Goal: Task Accomplishment & Management: Complete application form

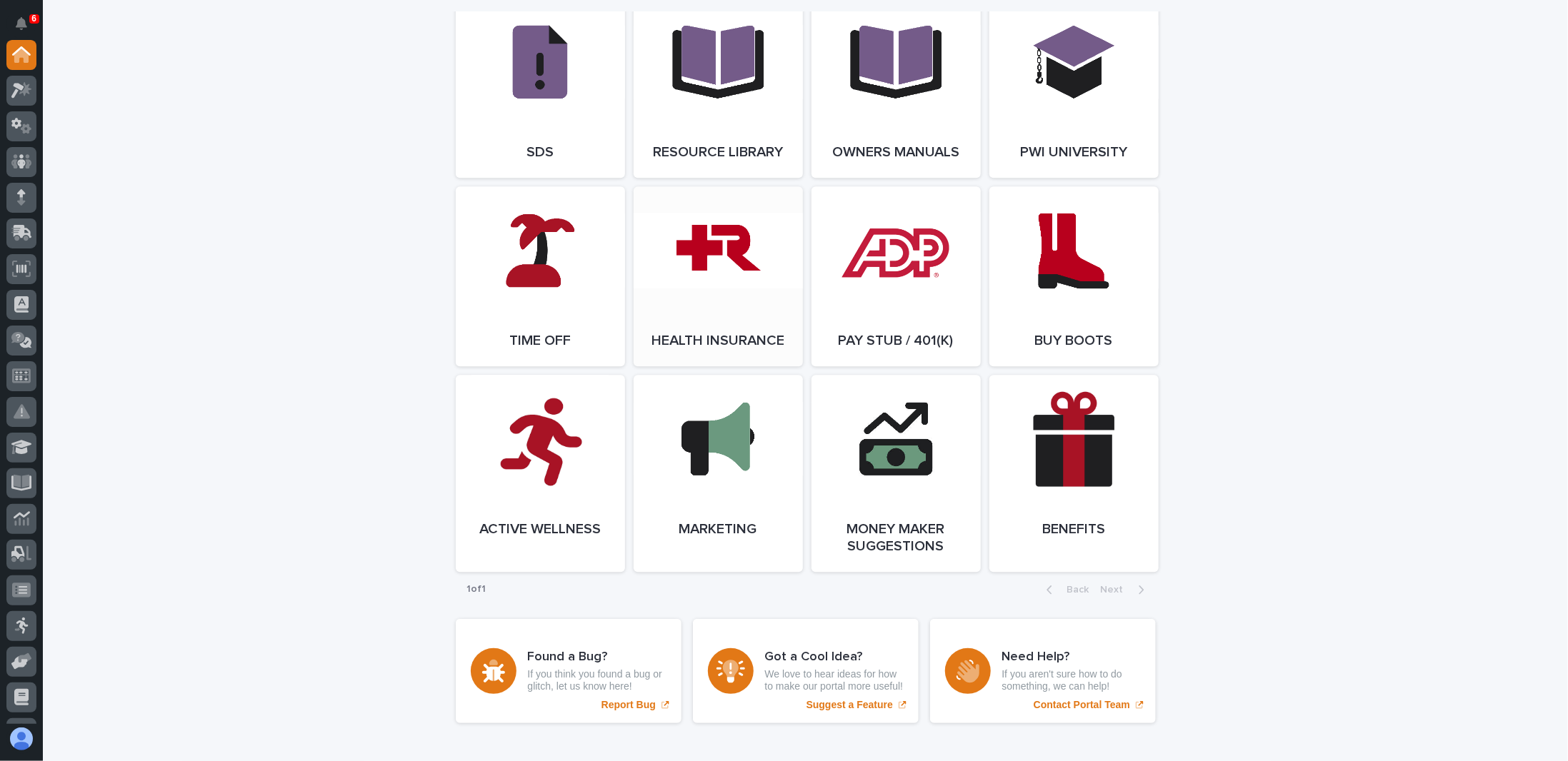
scroll to position [2570, 0]
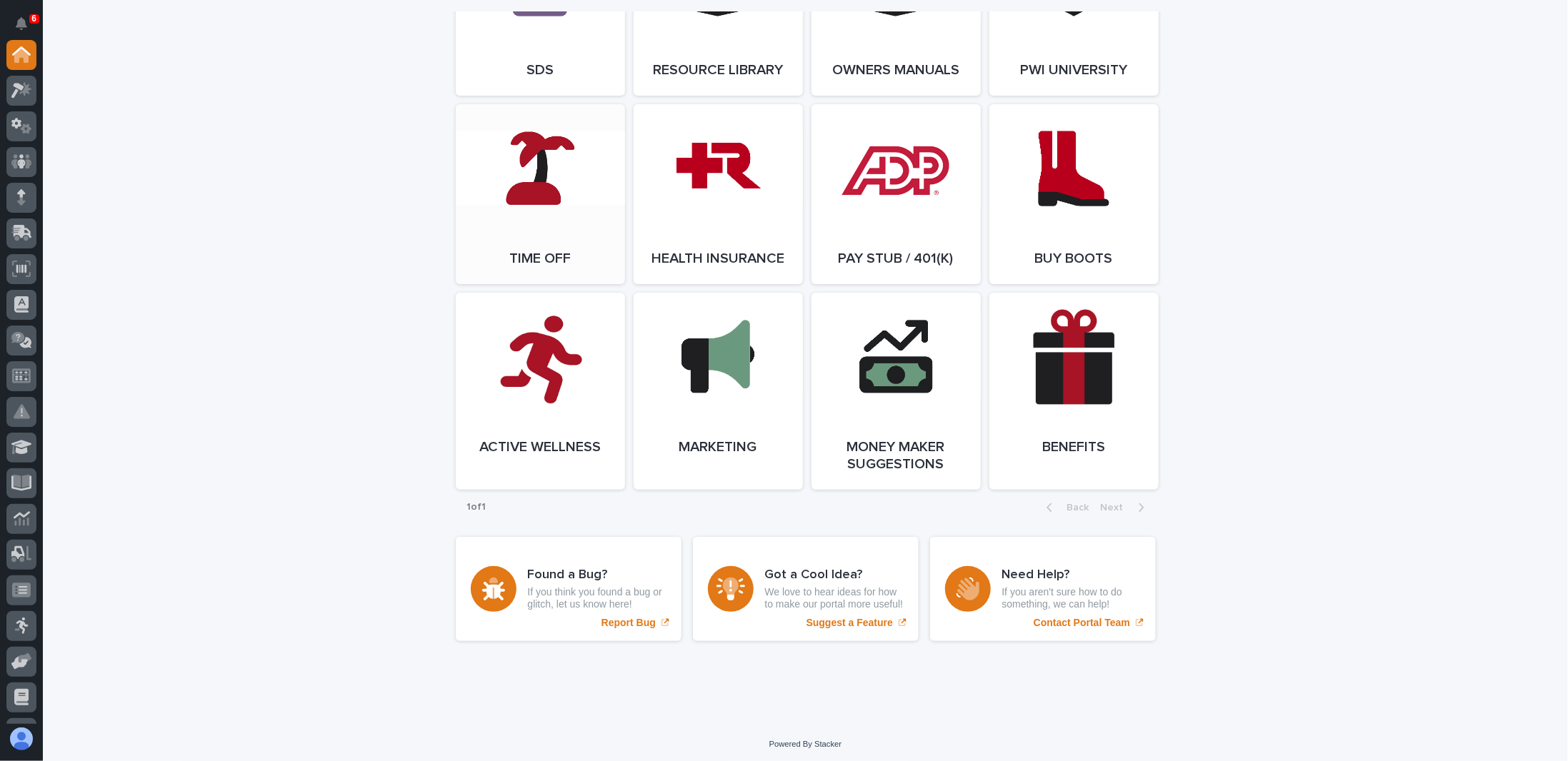
click at [532, 211] on link "Open Link" at bounding box center [540, 194] width 170 height 180
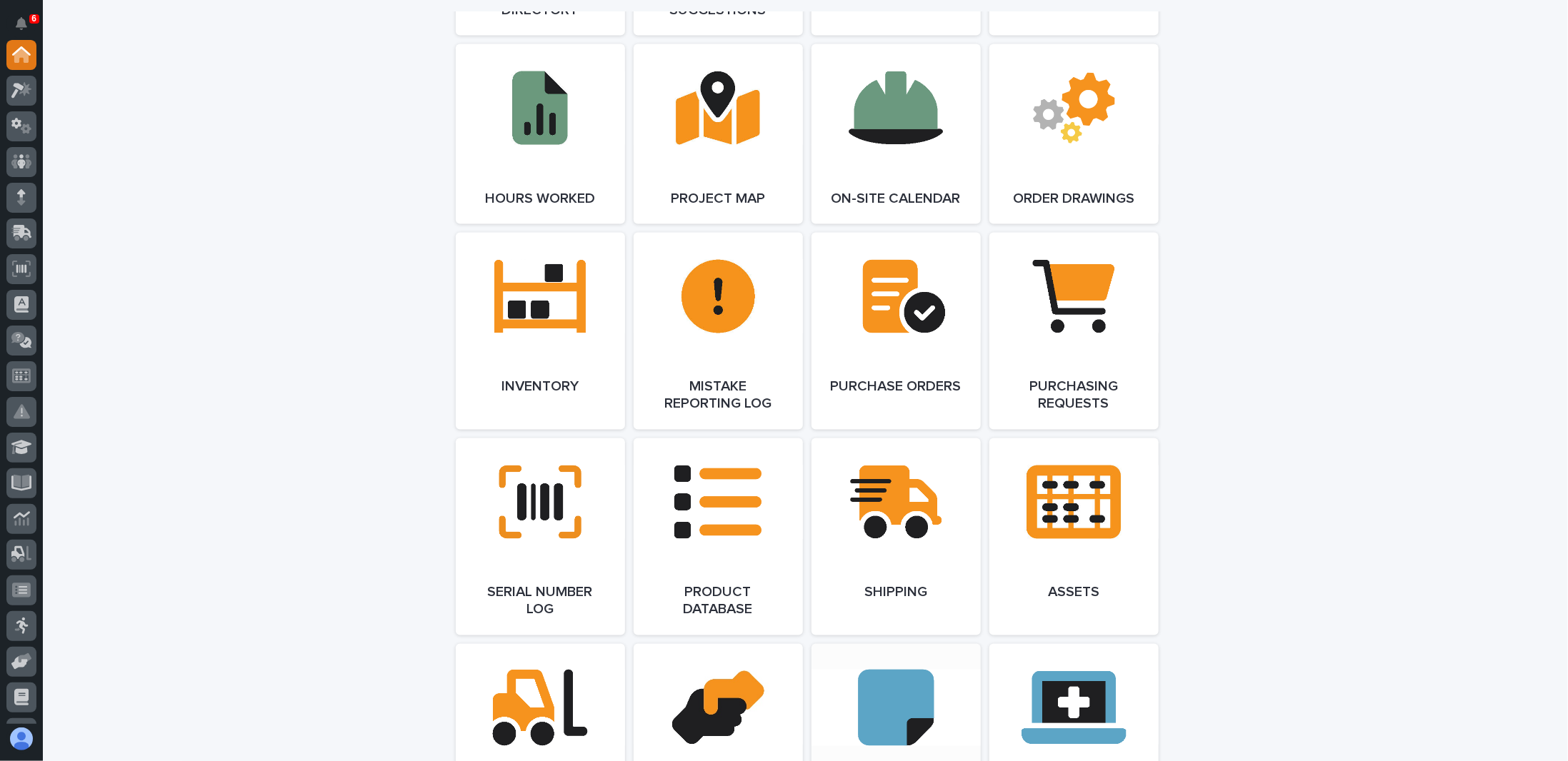
scroll to position [1428, 0]
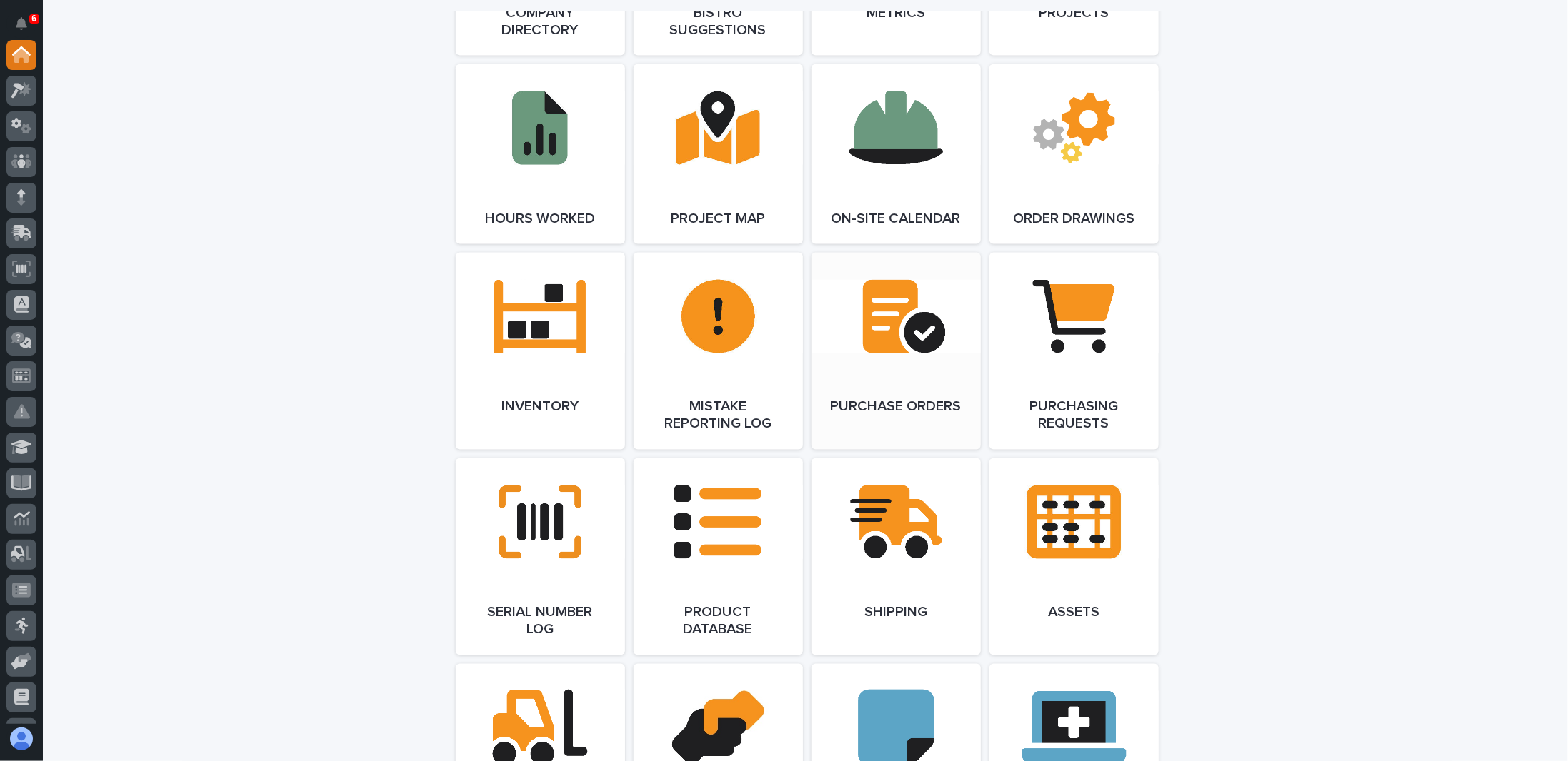
click at [893, 313] on link "Open Link" at bounding box center [896, 350] width 170 height 197
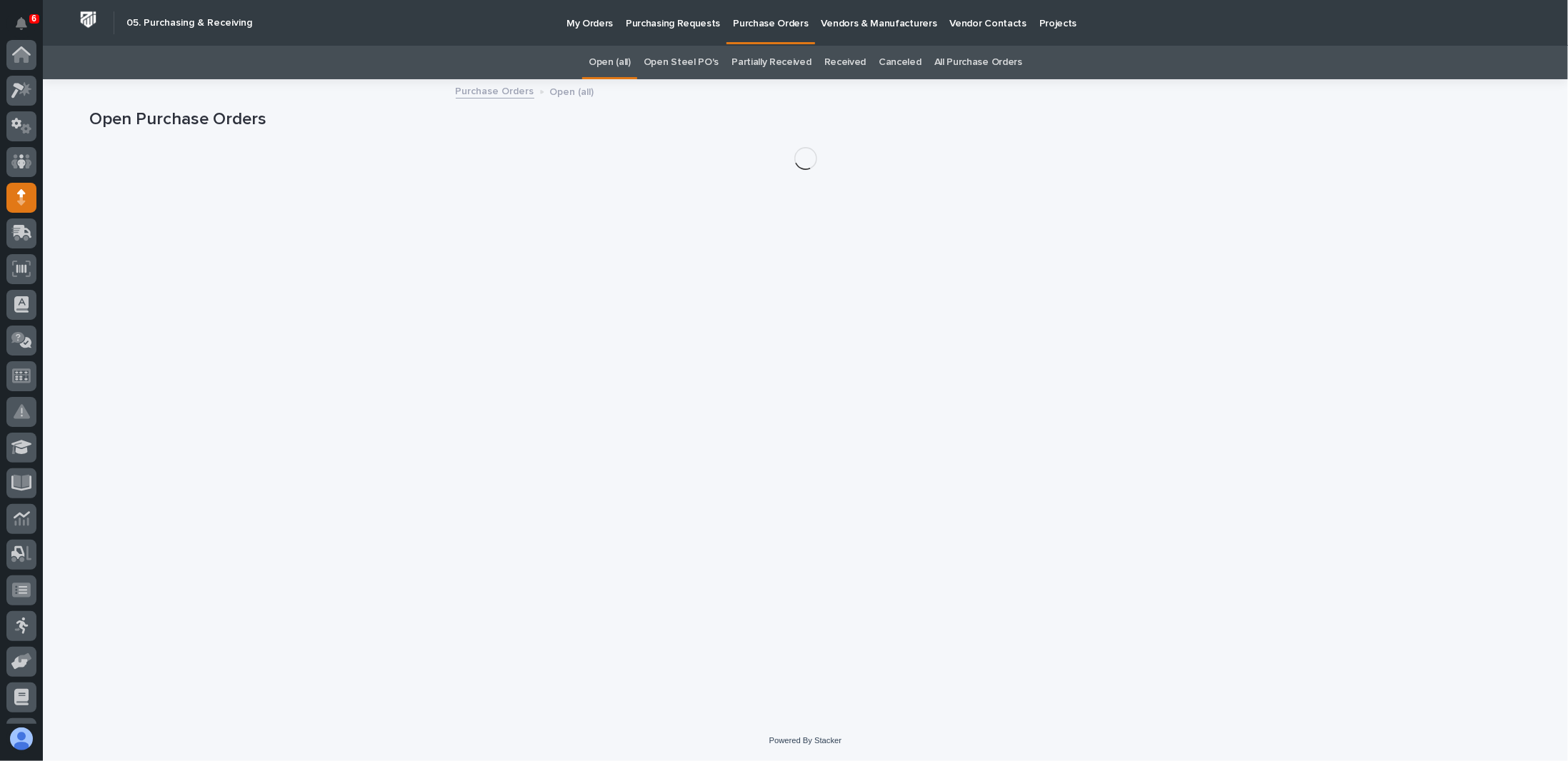
scroll to position [143, 0]
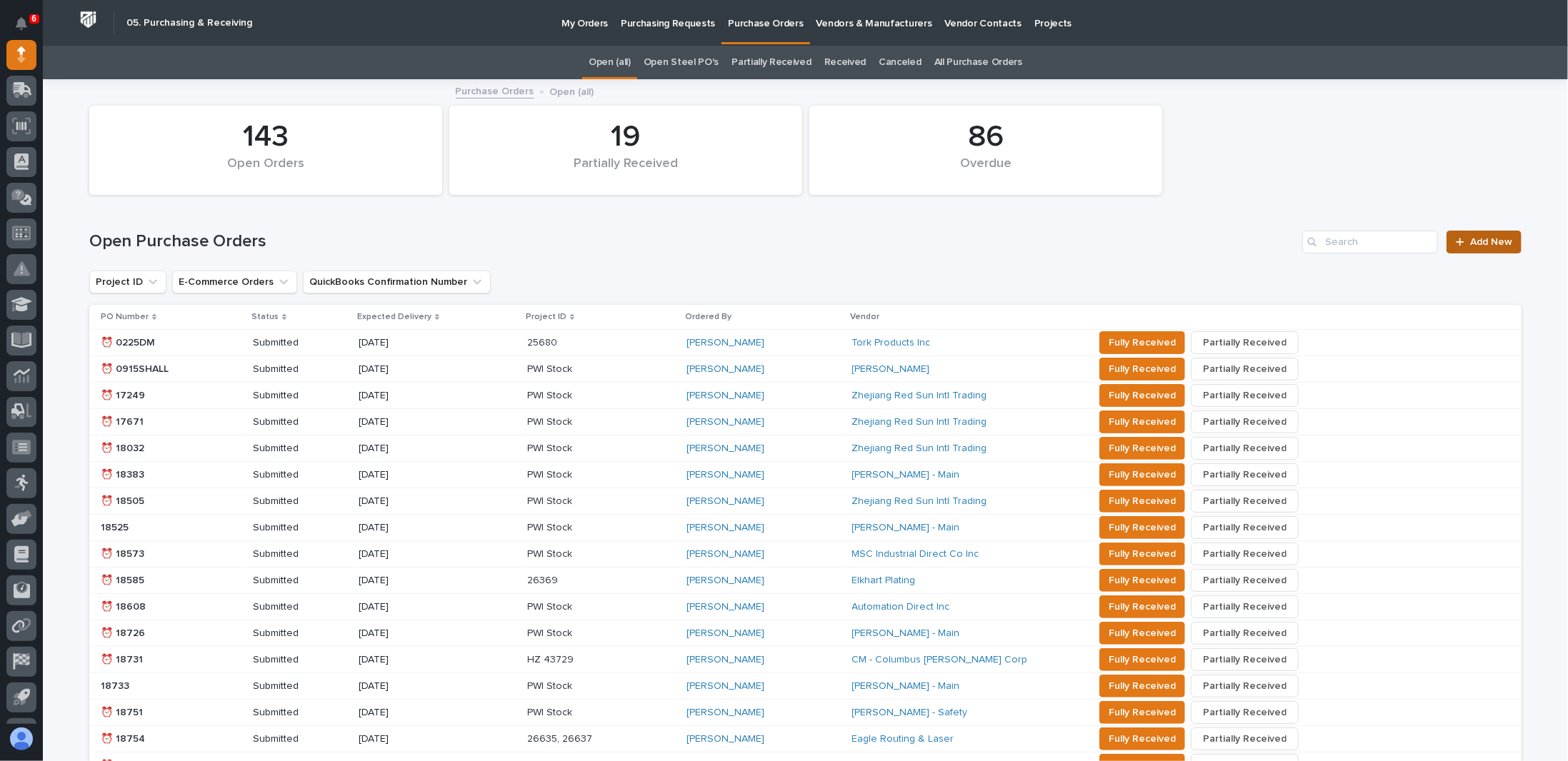
click at [1489, 243] on span "Add New" at bounding box center [1491, 242] width 42 height 10
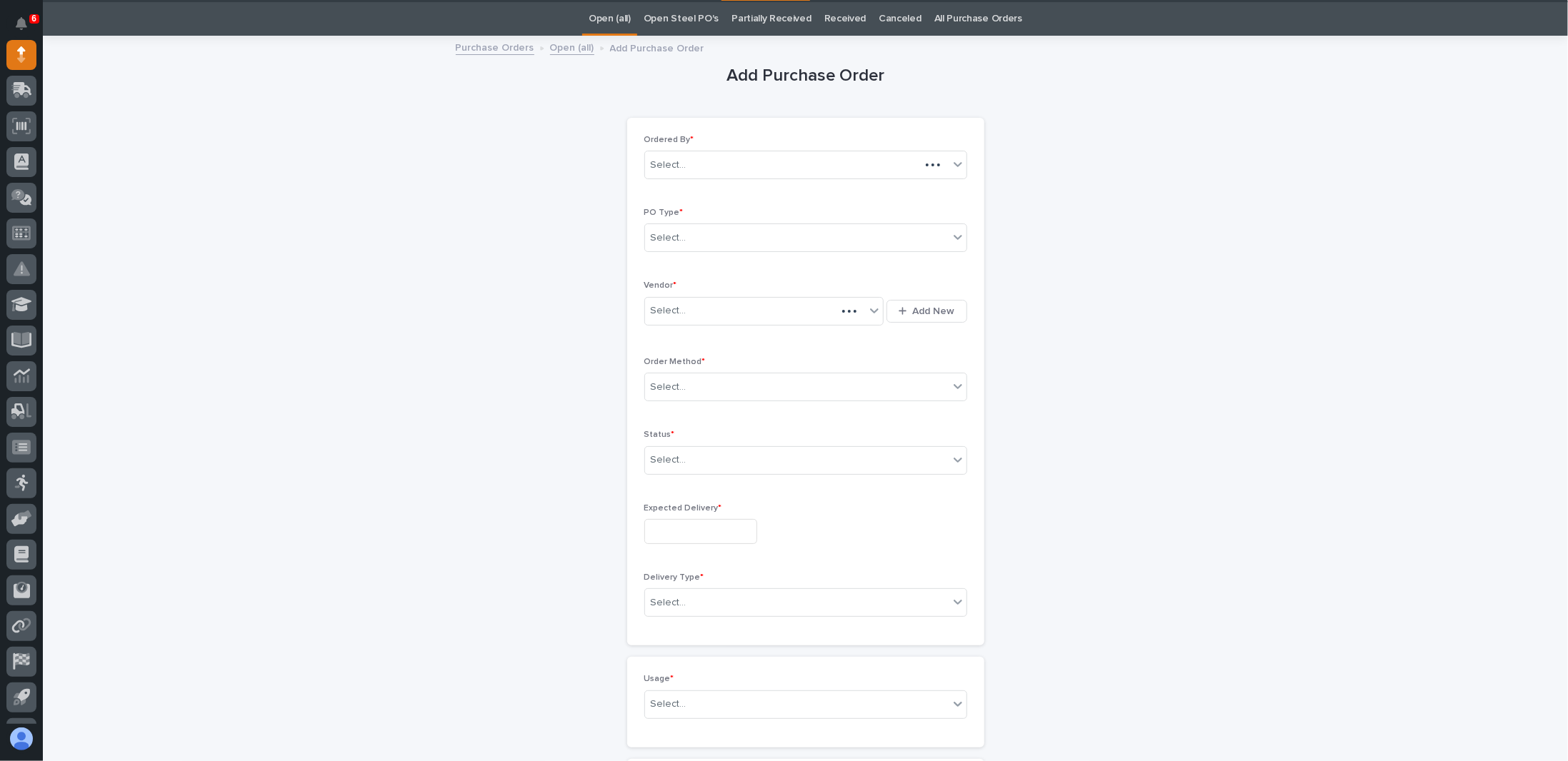
scroll to position [45, 0]
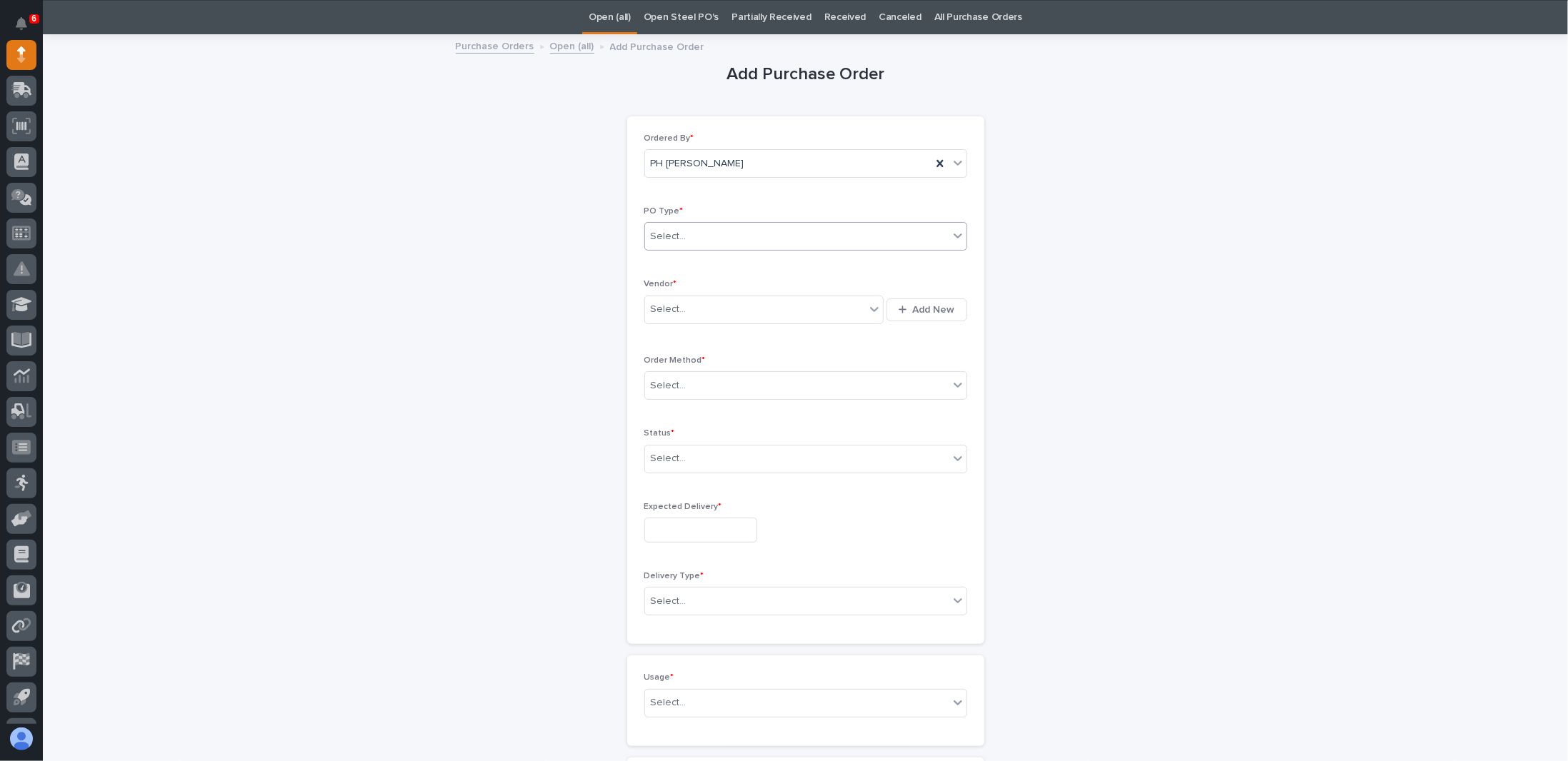
click at [729, 237] on div "Select..." at bounding box center [797, 236] width 304 height 23
click at [678, 288] on div "Paper" at bounding box center [800, 287] width 322 height 25
click at [678, 306] on div "Select..." at bounding box center [668, 309] width 35 height 15
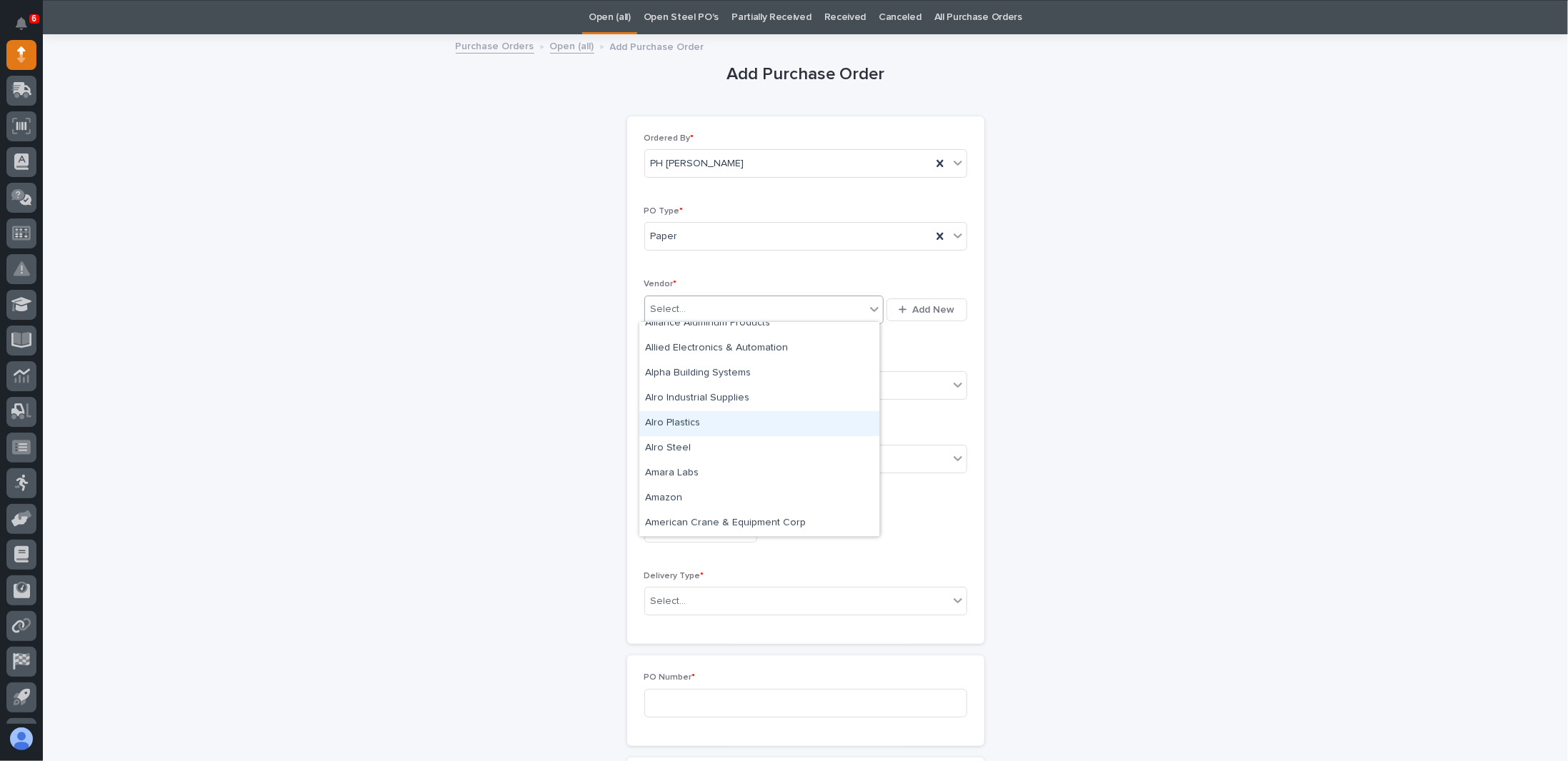
scroll to position [500, 0]
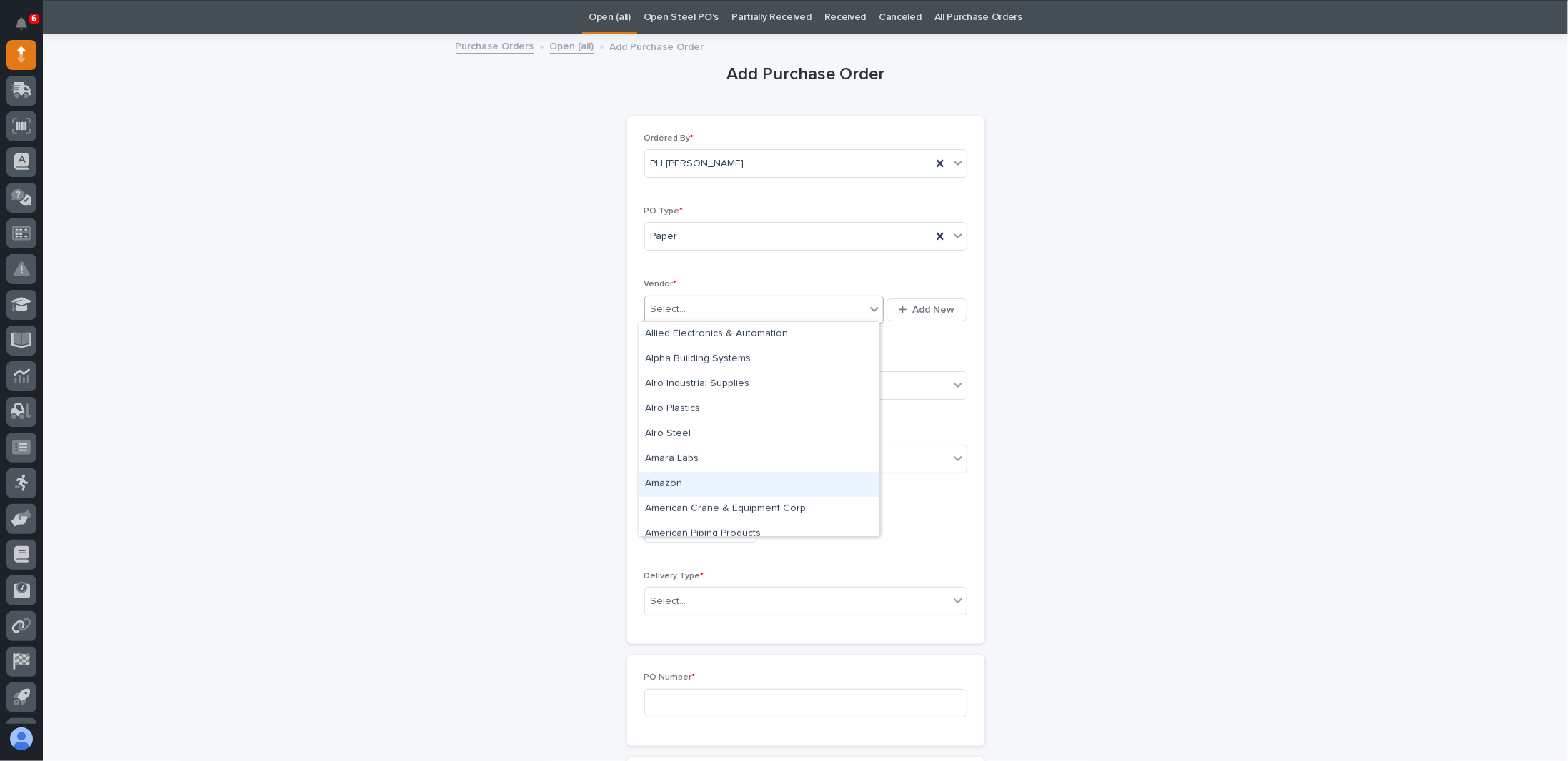
click at [669, 481] on div "Amazon" at bounding box center [759, 484] width 240 height 25
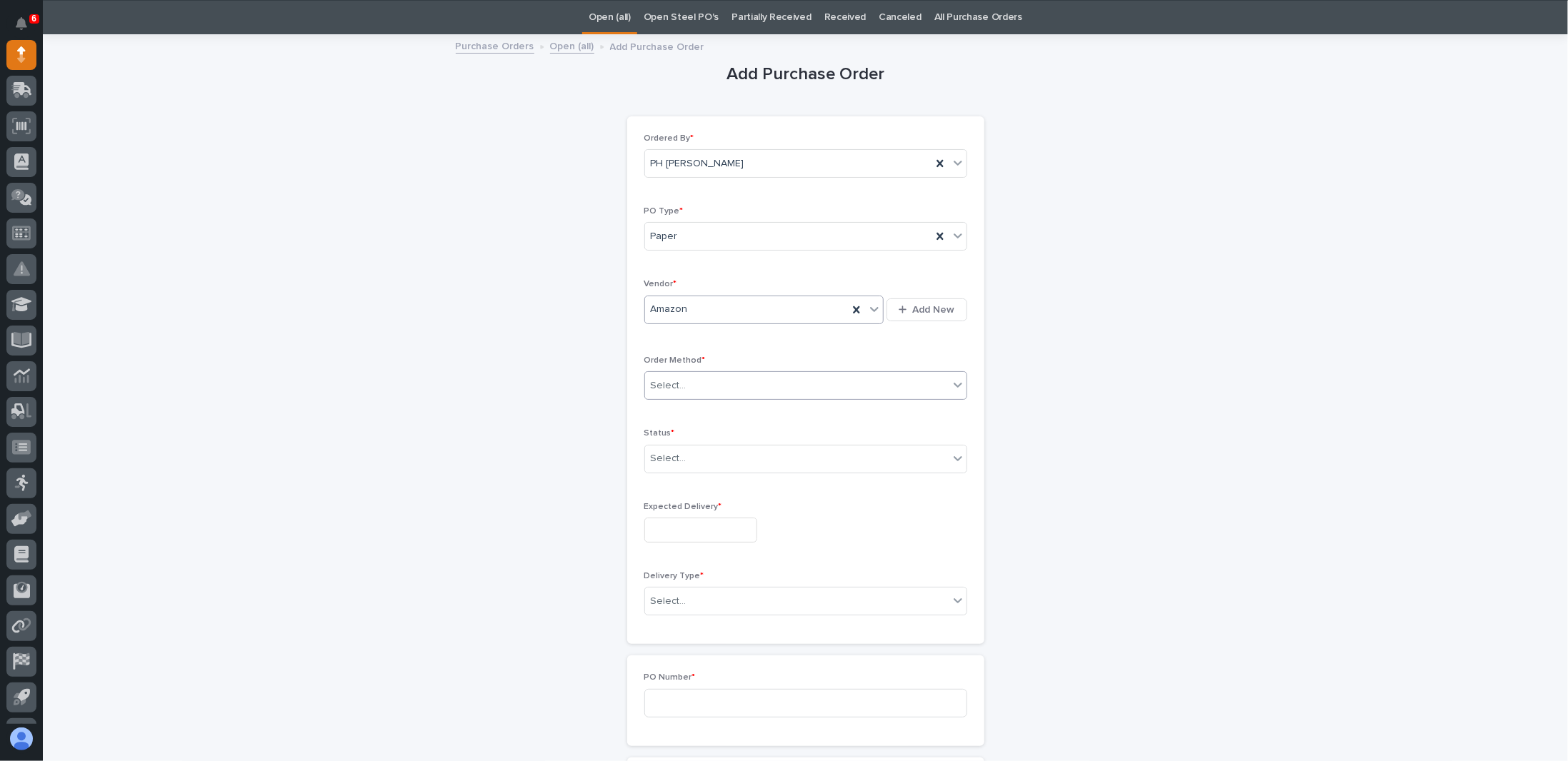
click at [690, 377] on div "Select..." at bounding box center [797, 385] width 304 height 23
click at [679, 409] on div "Online Order" at bounding box center [800, 410] width 322 height 25
click at [696, 457] on div "Select..." at bounding box center [797, 458] width 304 height 23
click at [681, 509] on div "Submitted" at bounding box center [800, 507] width 322 height 25
click at [683, 521] on input "text" at bounding box center [700, 530] width 113 height 25
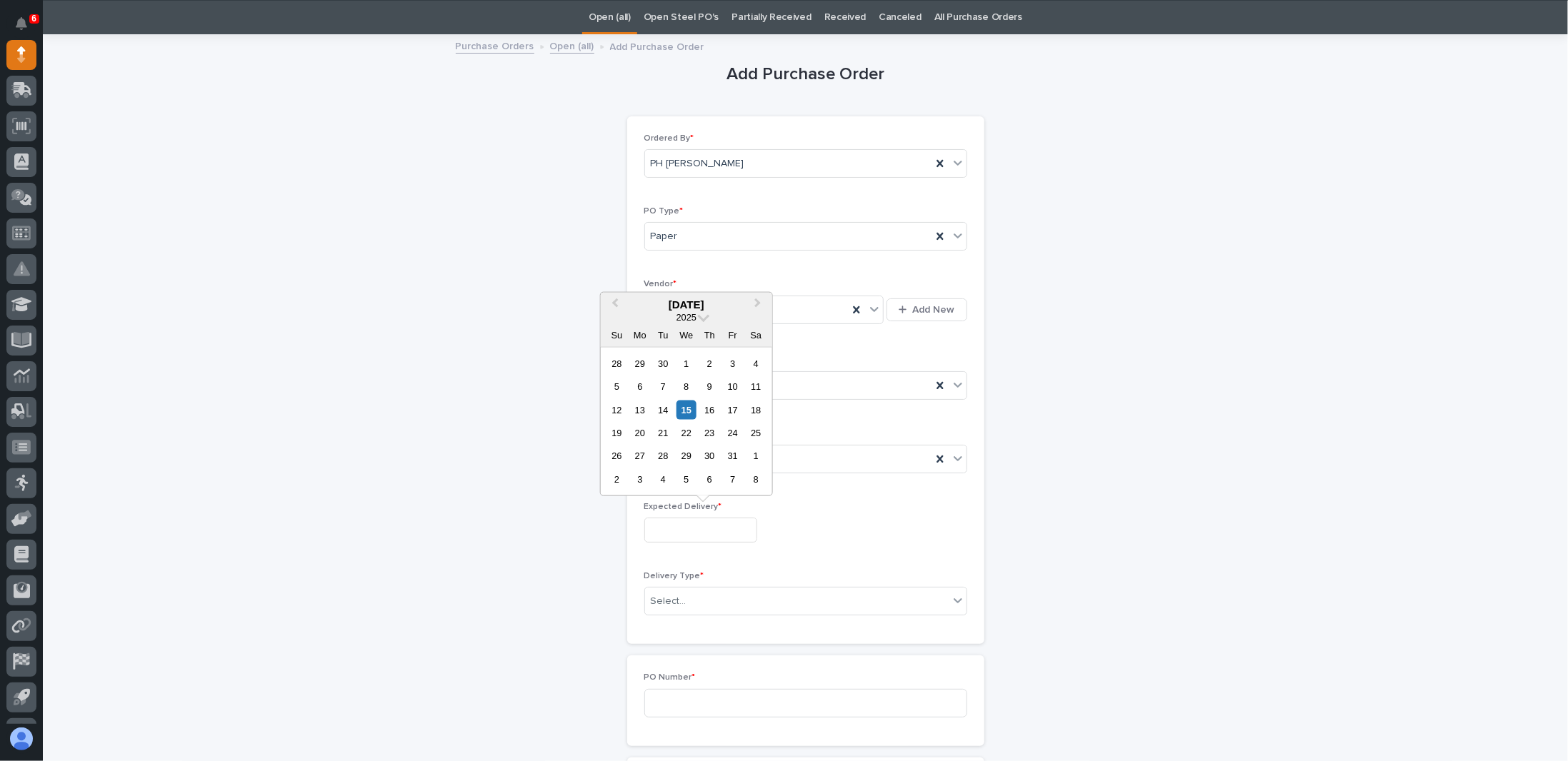
click at [662, 431] on div "21" at bounding box center [663, 433] width 19 height 19
type input "**********"
click at [699, 599] on div "Select..." at bounding box center [797, 601] width 304 height 23
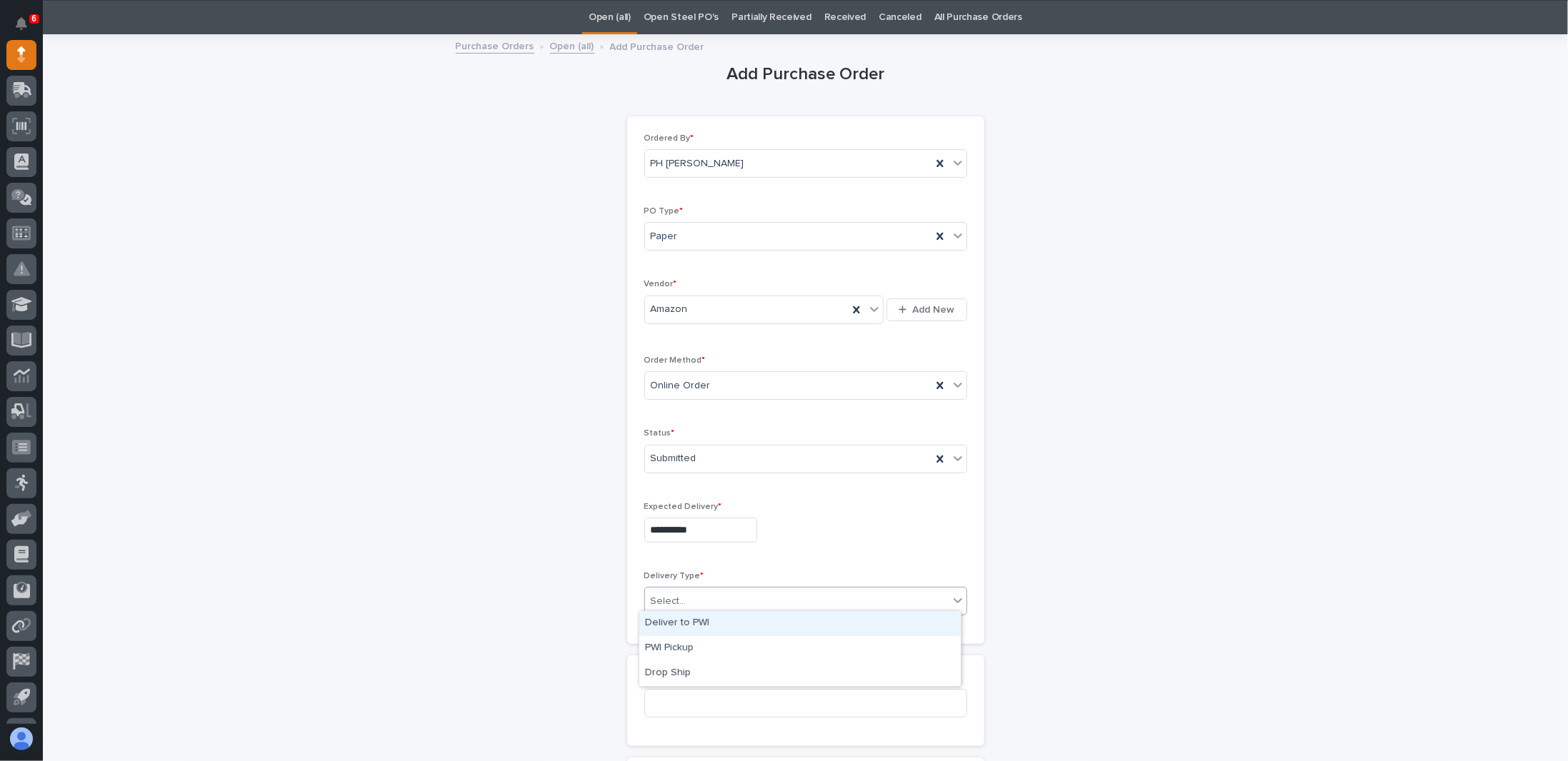
click at [694, 624] on div "Deliver to PWI" at bounding box center [800, 623] width 322 height 25
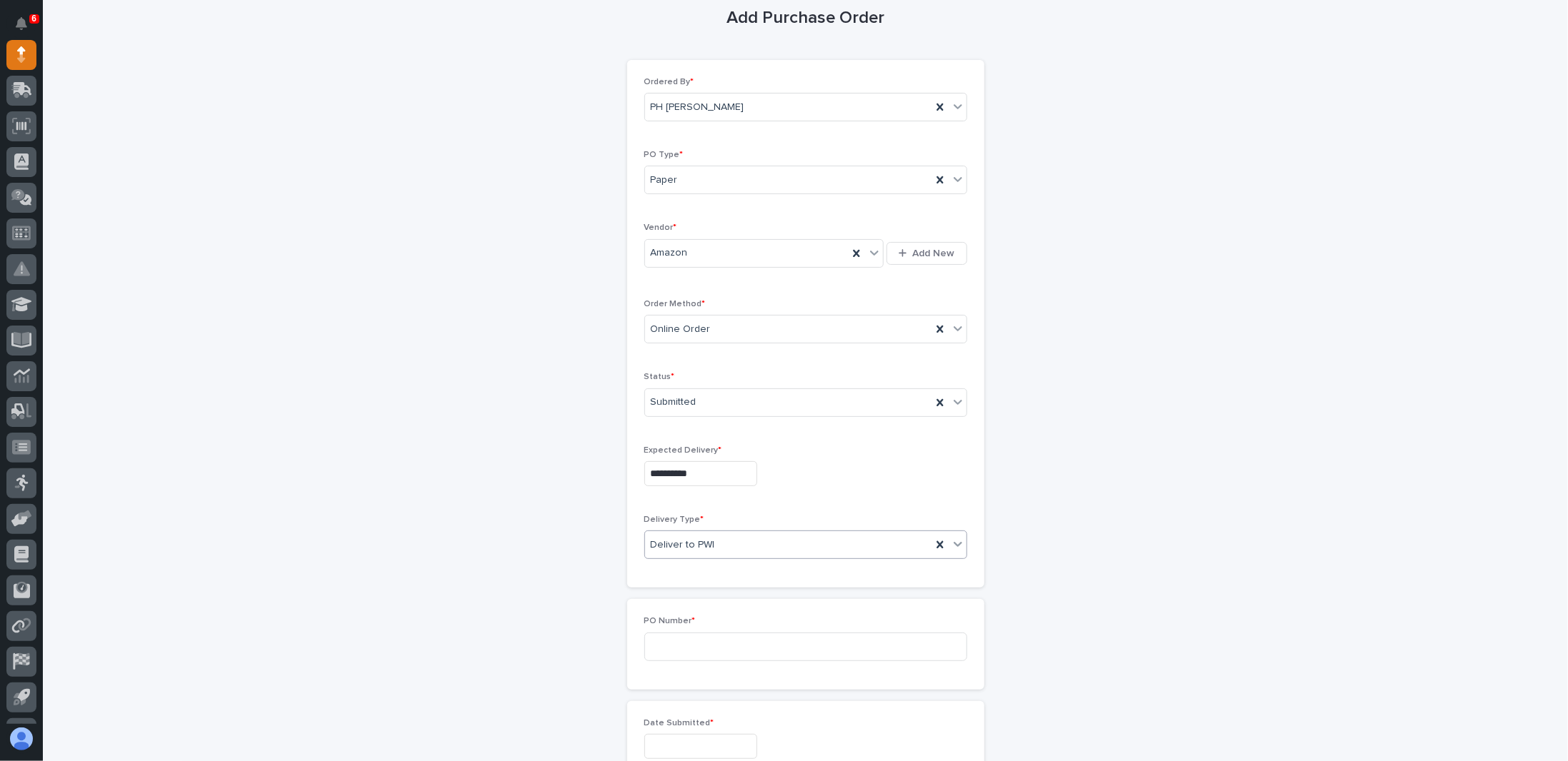
scroll to position [330, 0]
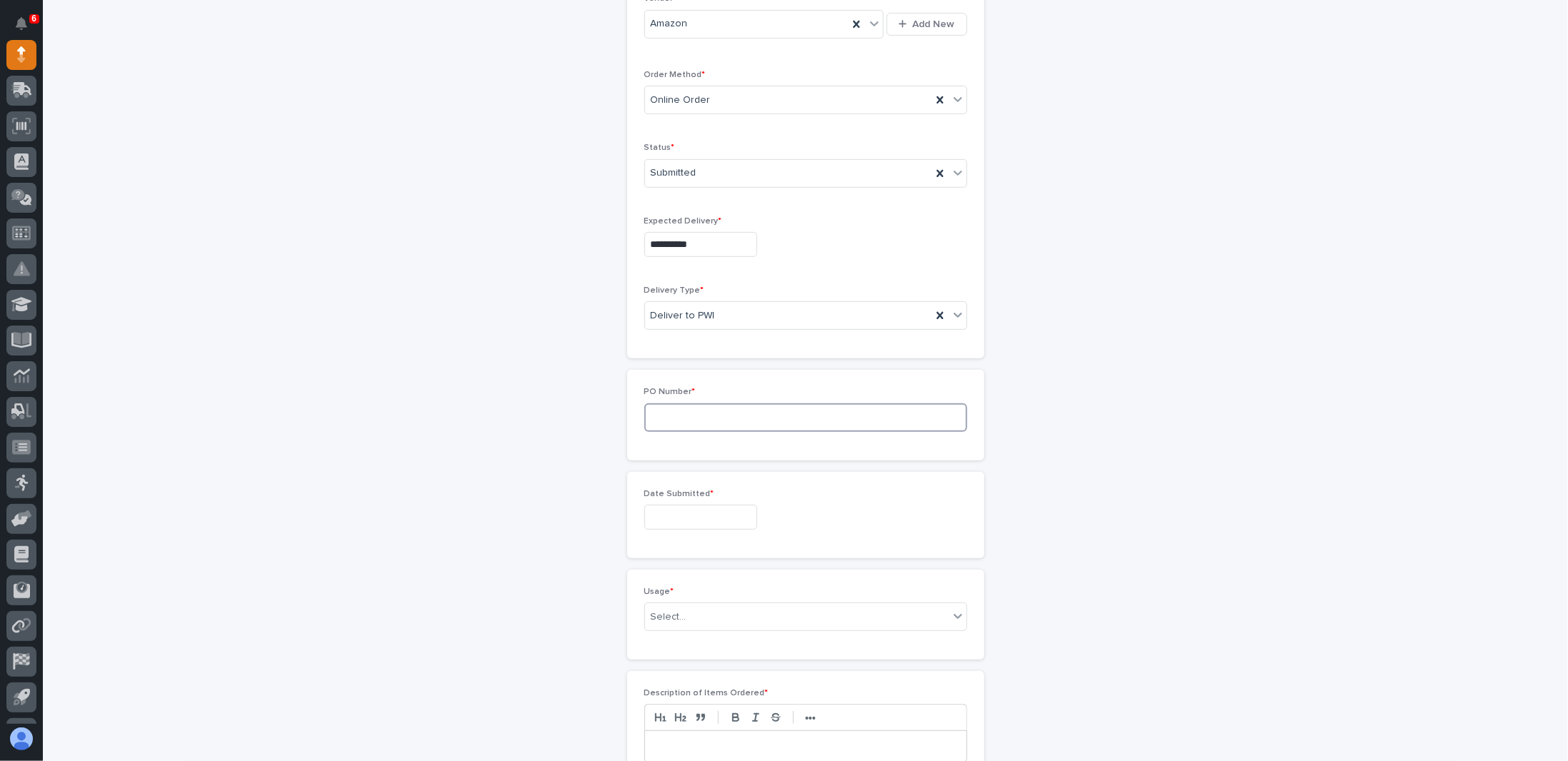
click at [699, 413] on input at bounding box center [806, 418] width 323 height 29
type input "7719PH"
click at [695, 505] on input "text" at bounding box center [700, 517] width 113 height 25
click at [686, 395] on div "15" at bounding box center [686, 396] width 19 height 19
type input "**********"
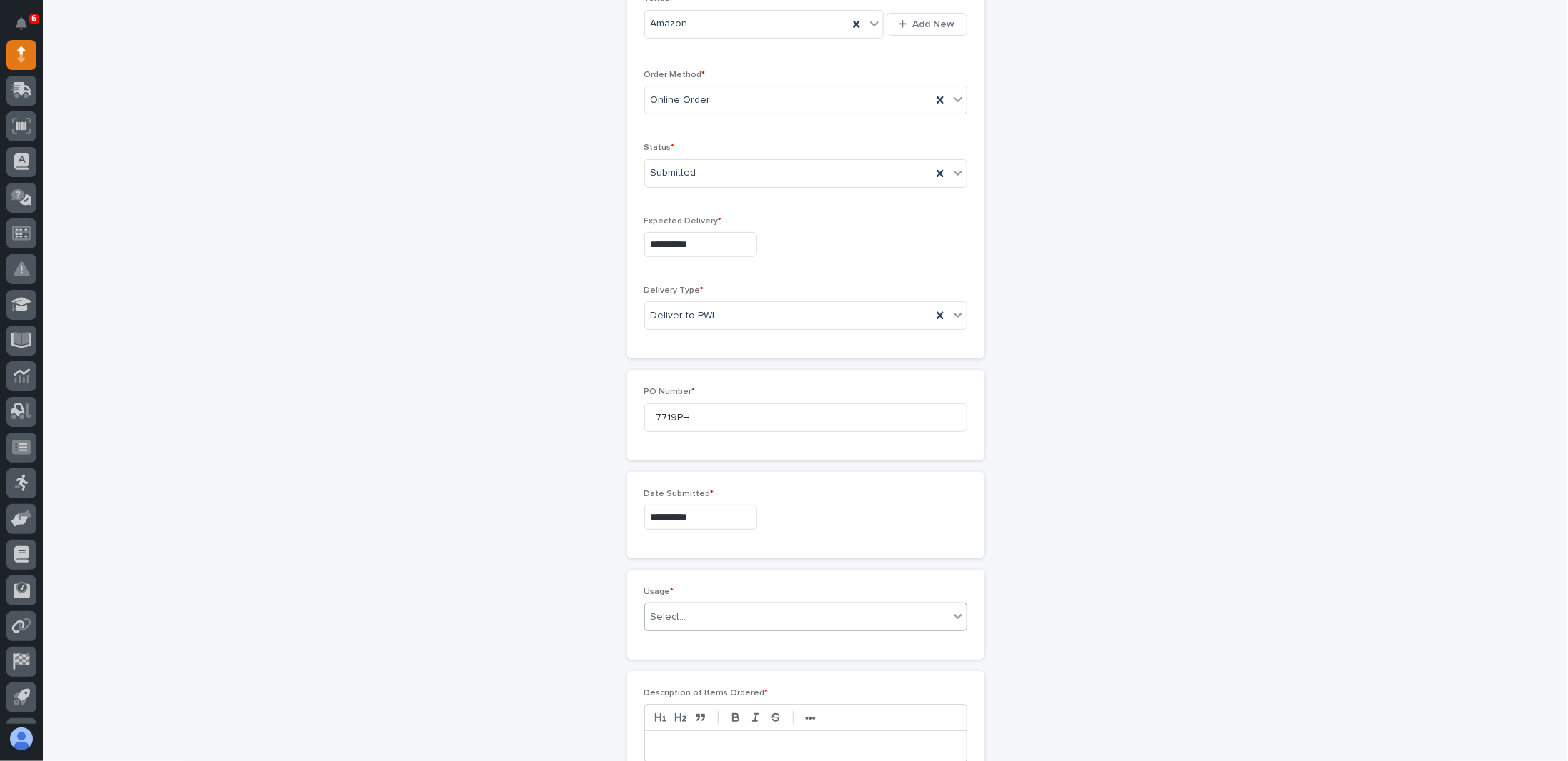
click at [686, 610] on div "Select..." at bounding box center [797, 616] width 304 height 23
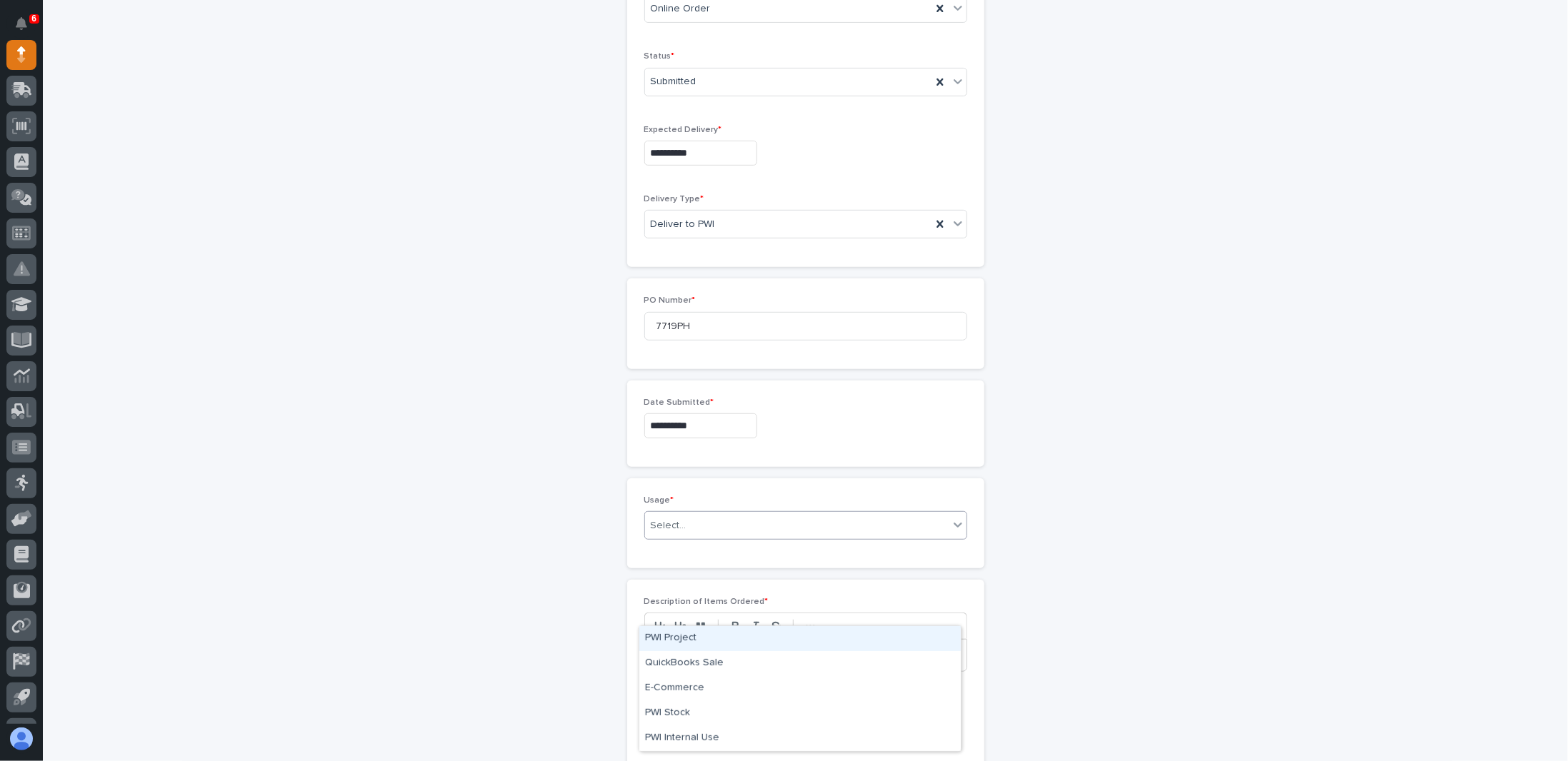
scroll to position [545, 0]
click at [953, 395] on icon at bounding box center [958, 402] width 14 height 14
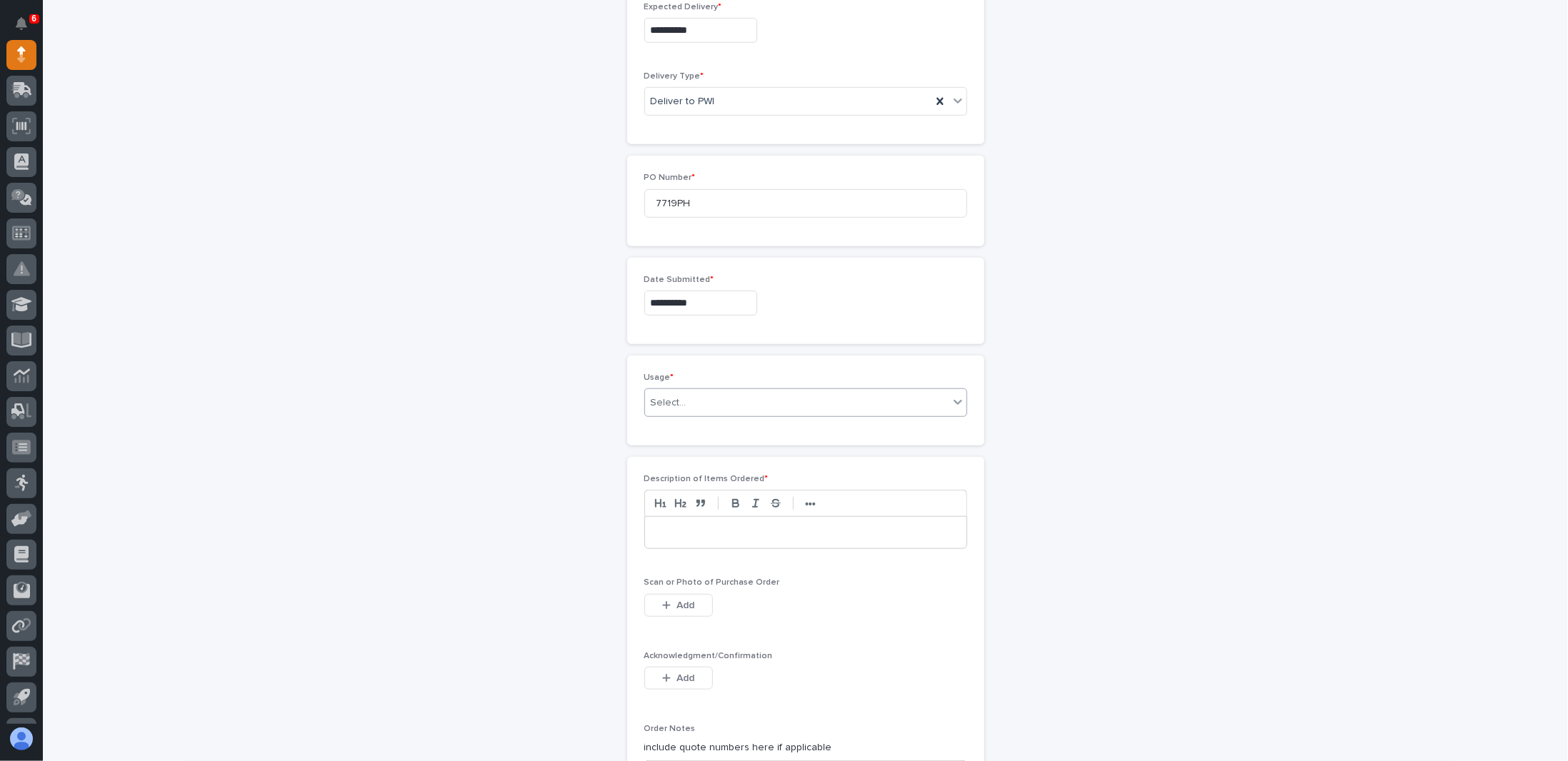
click at [954, 398] on icon at bounding box center [958, 402] width 14 height 14
click at [668, 521] on div "PWI Internal Use" at bounding box center [800, 524] width 322 height 25
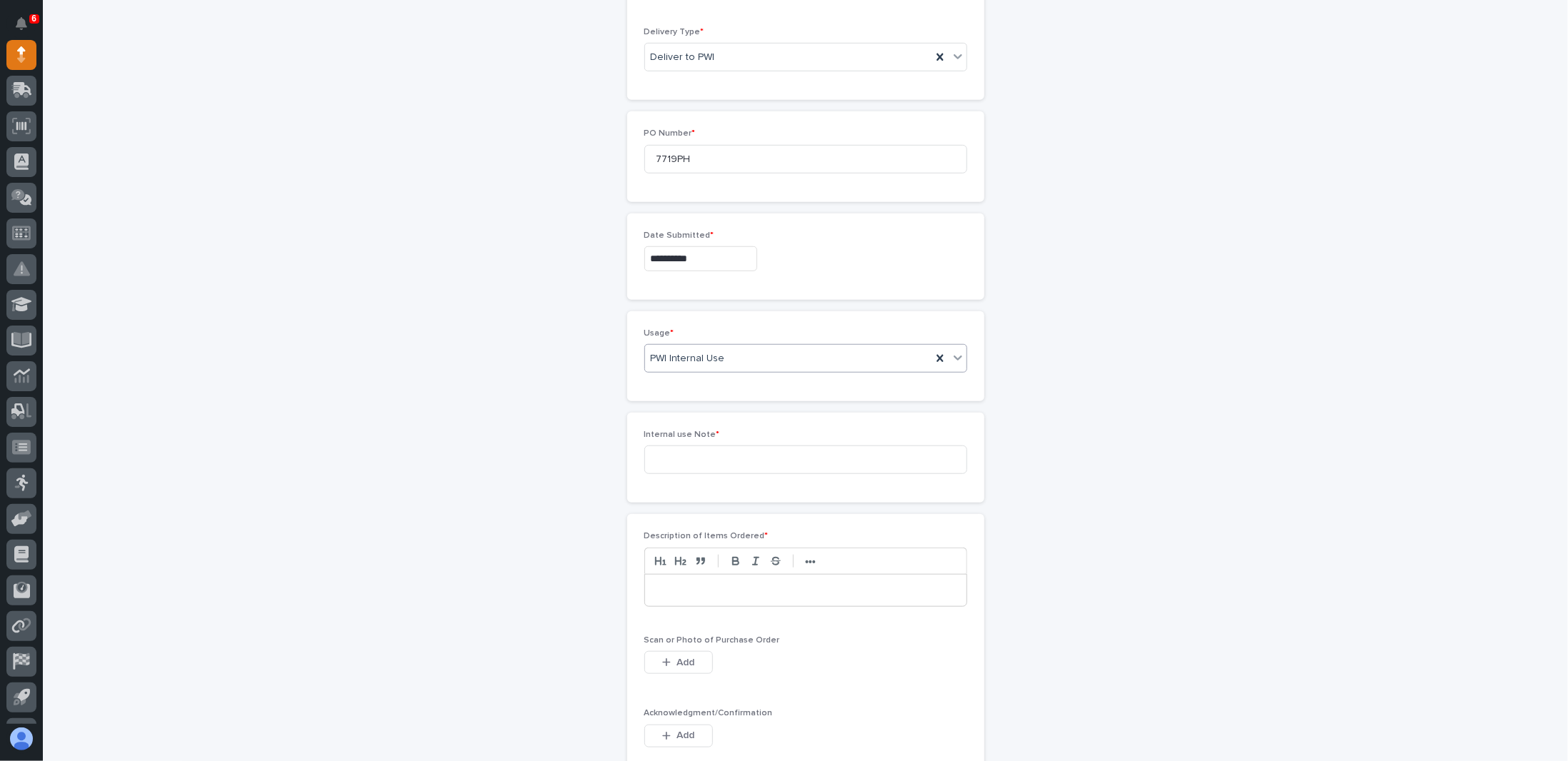
scroll to position [595, 0]
click at [698, 453] on input at bounding box center [806, 453] width 323 height 29
type input "Give to PH"
click at [703, 577] on p at bounding box center [806, 584] width 300 height 14
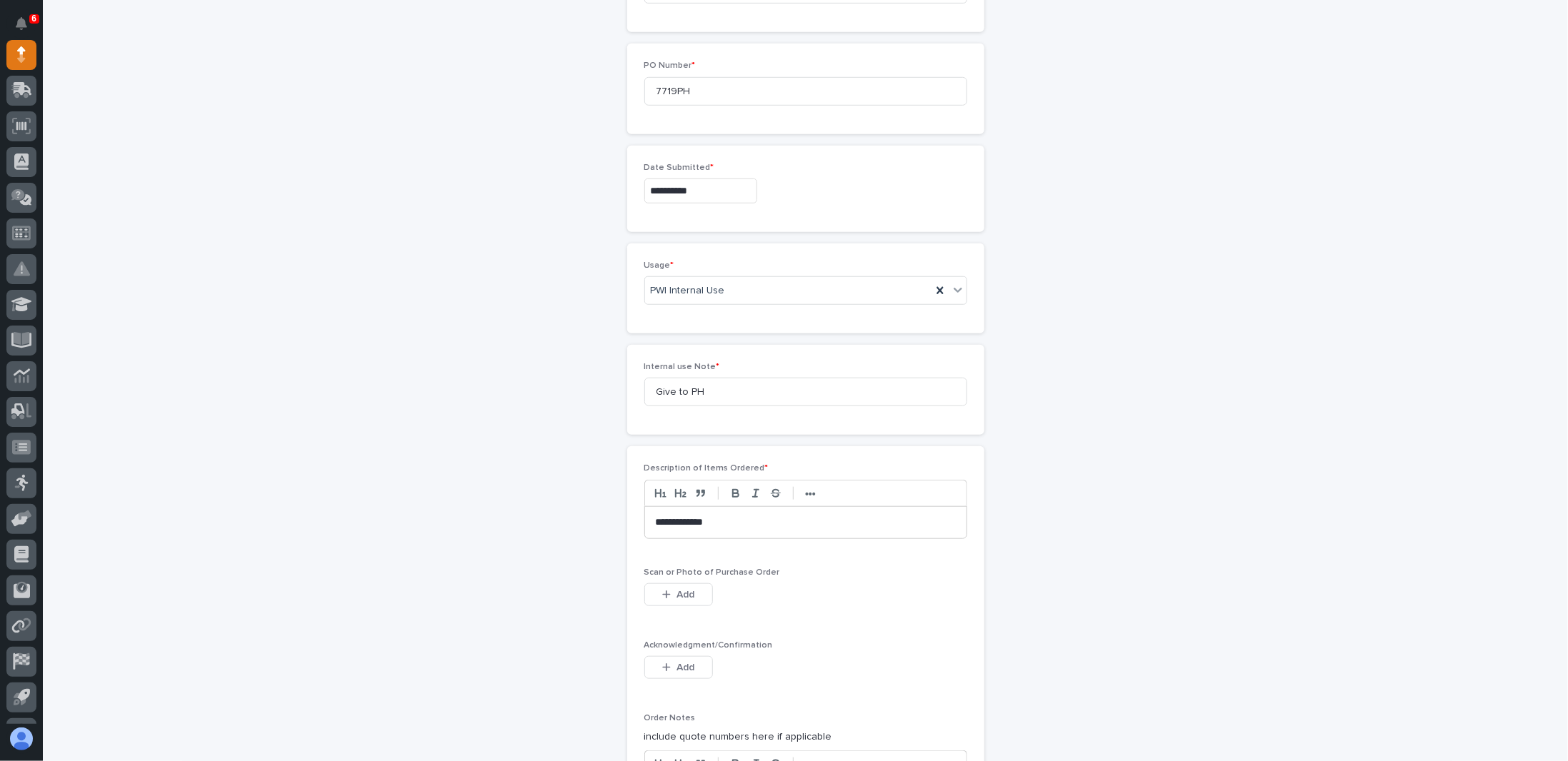
scroll to position [738, 0]
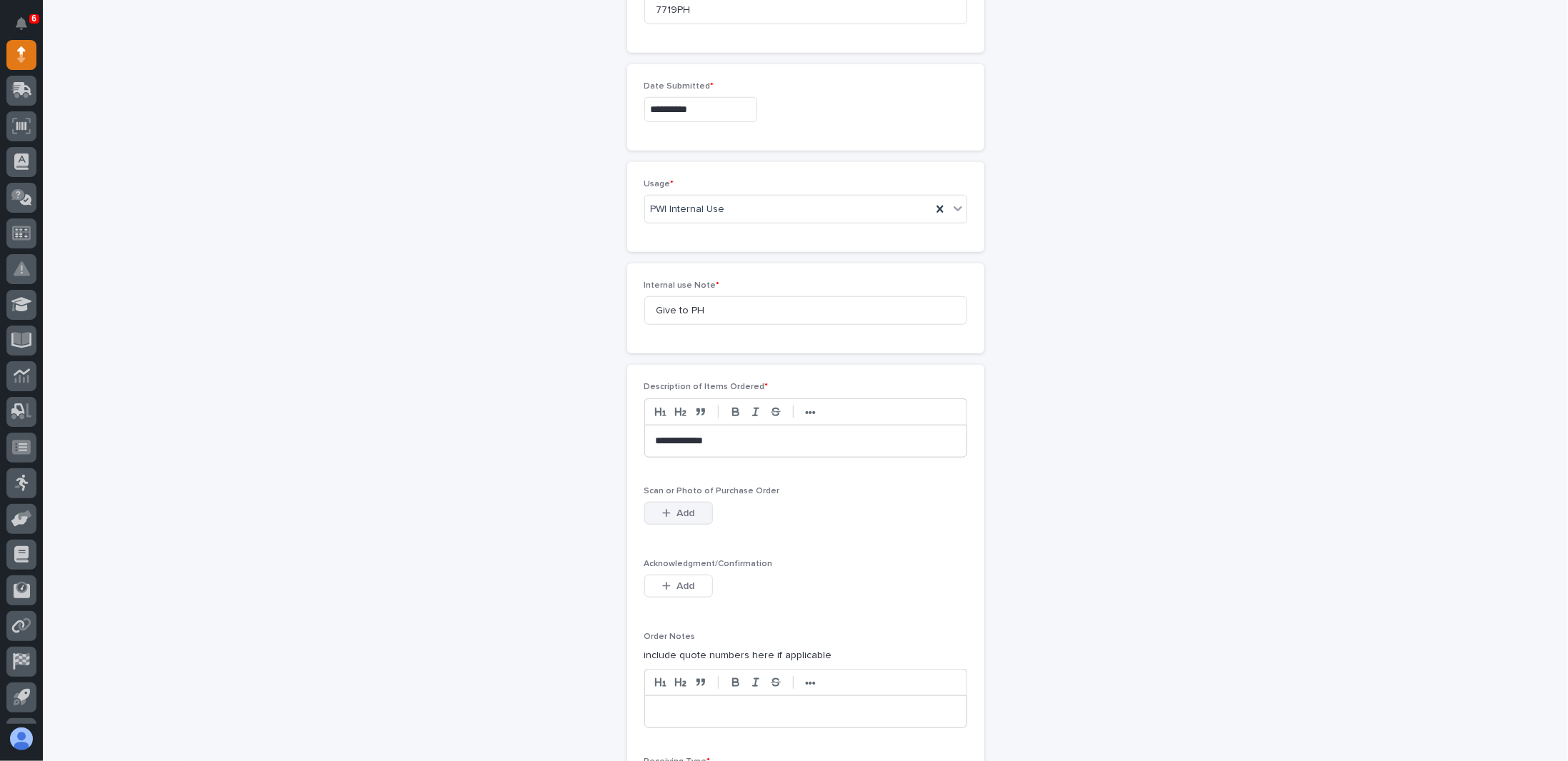
click at [676, 507] on span "Add" at bounding box center [685, 513] width 18 height 13
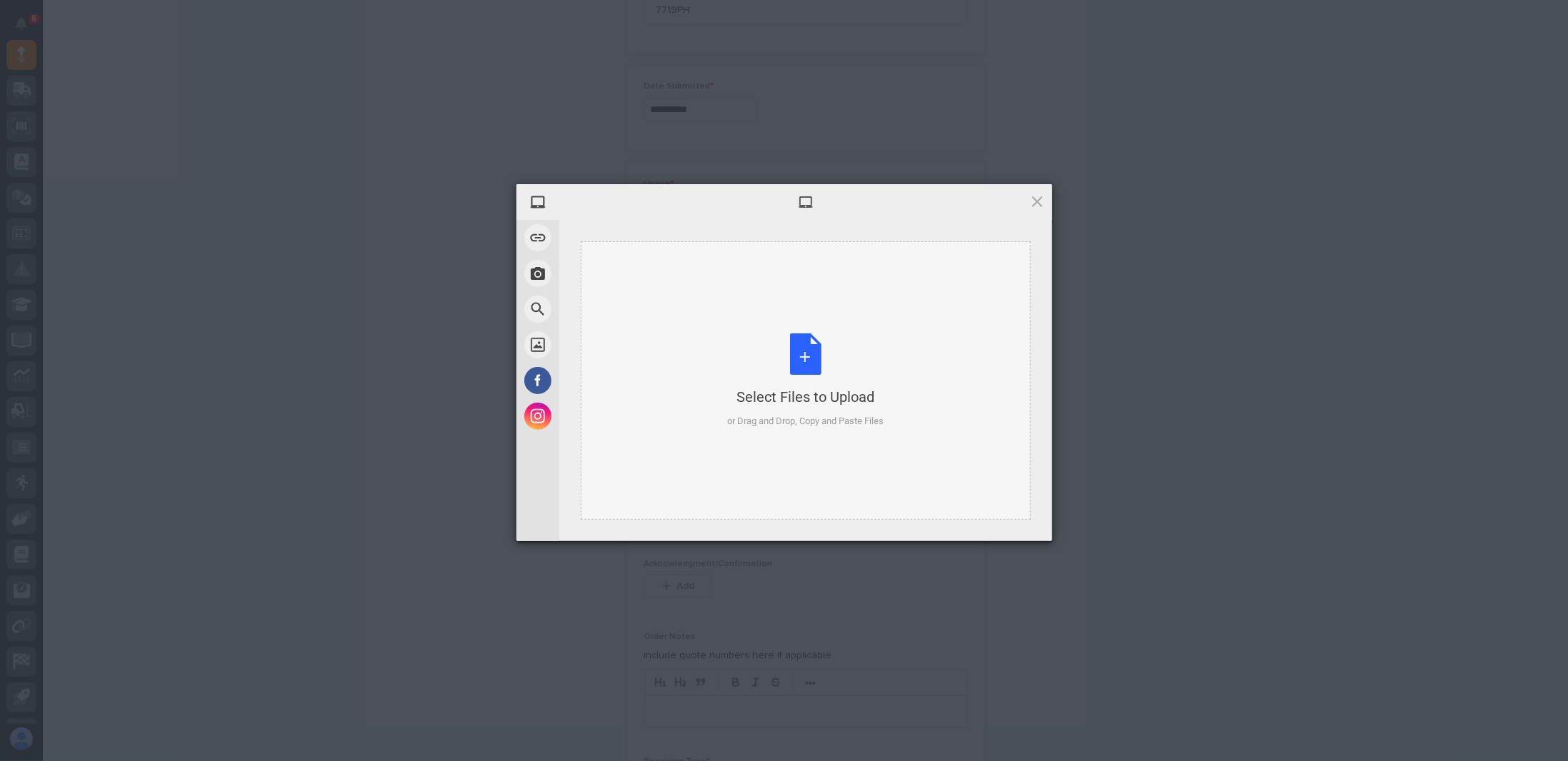
click at [803, 350] on div "Select Files to Upload or Drag and Drop, Copy and Paste Files" at bounding box center [805, 381] width 157 height 95
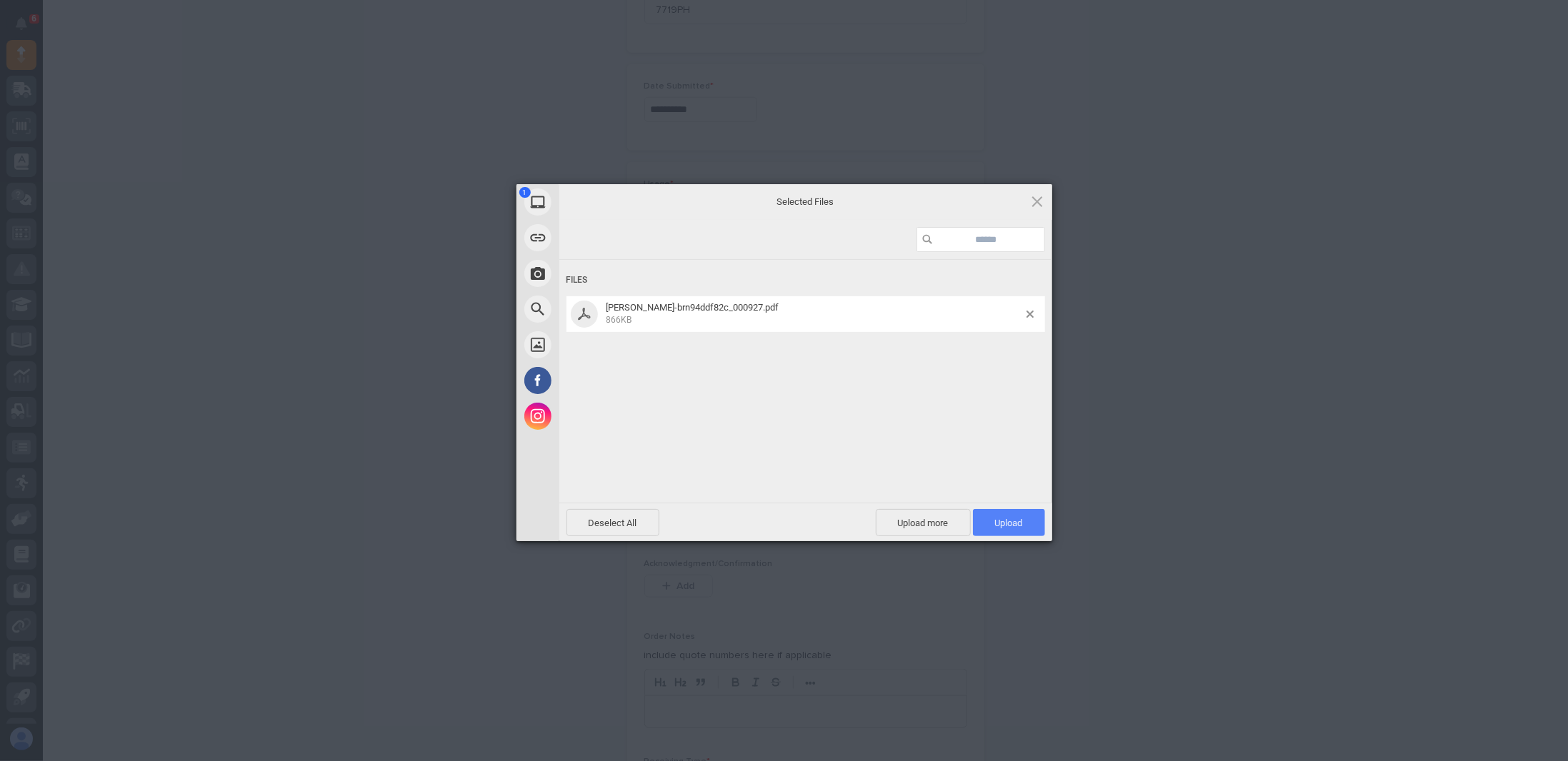
click at [1019, 520] on span "Upload 1" at bounding box center [1008, 522] width 28 height 10
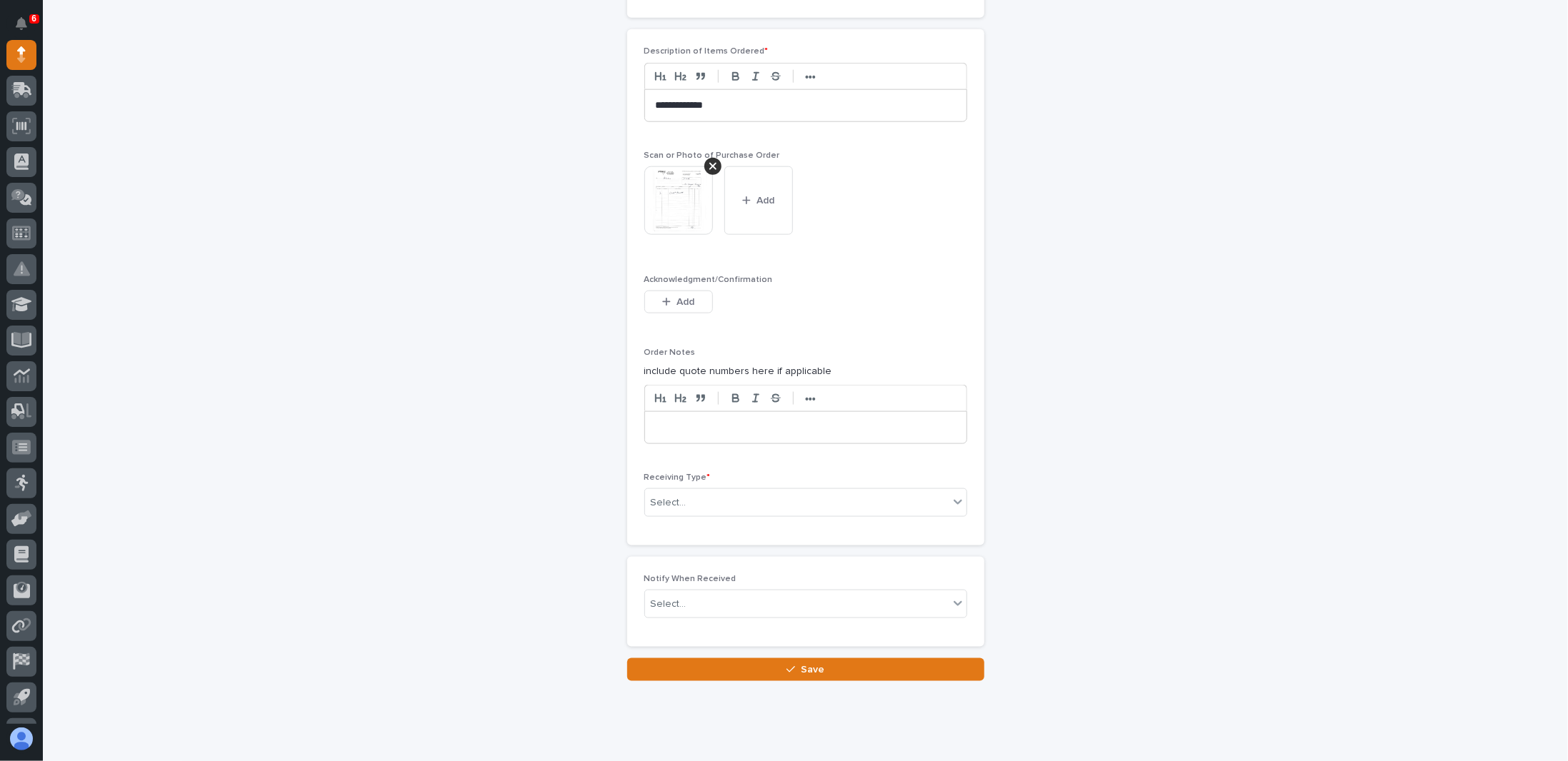
scroll to position [1097, 0]
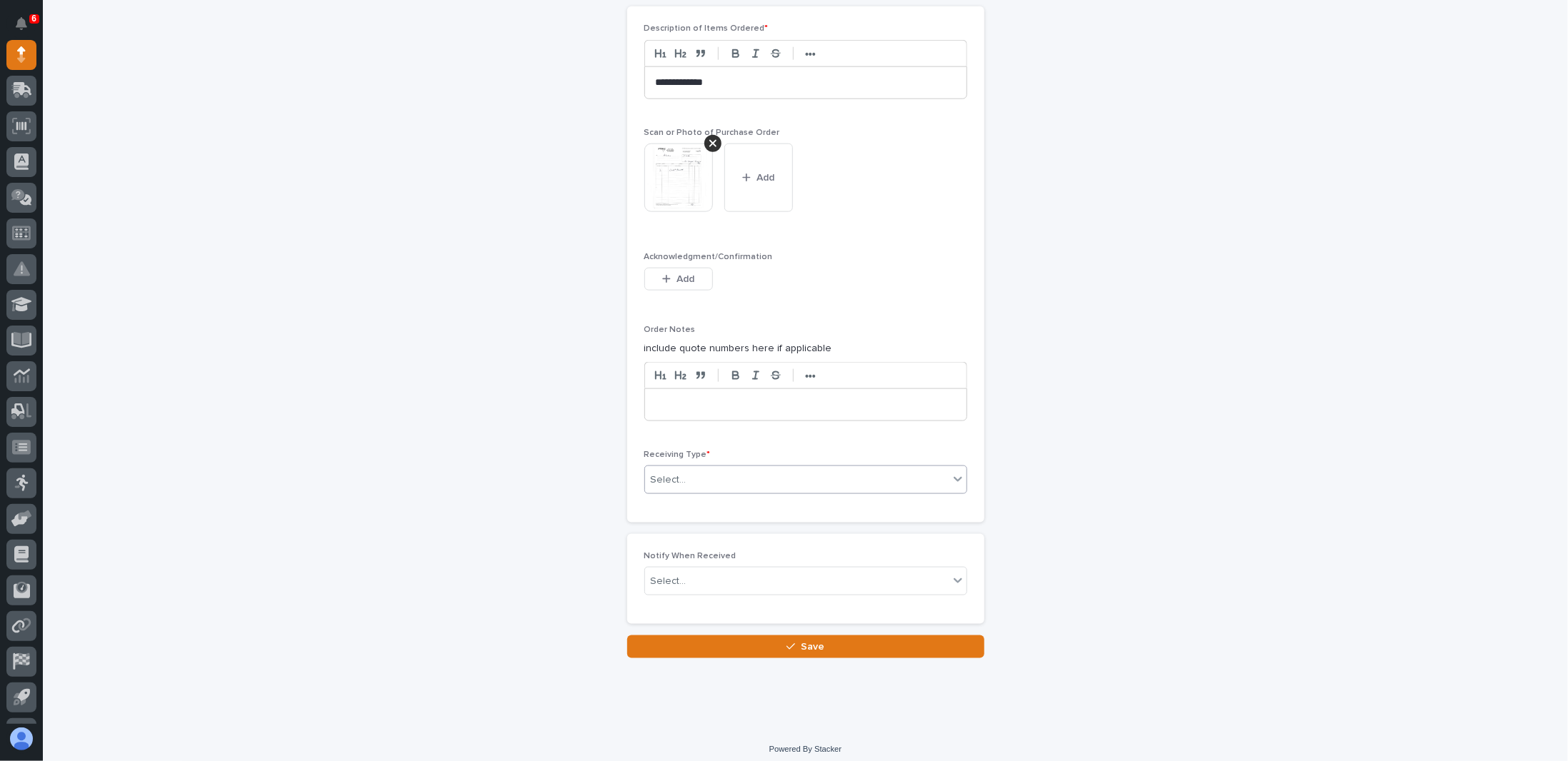
click at [710, 468] on div "Select..." at bounding box center [797, 480] width 304 height 23
click at [673, 575] on div "Deliver to" at bounding box center [800, 573] width 322 height 25
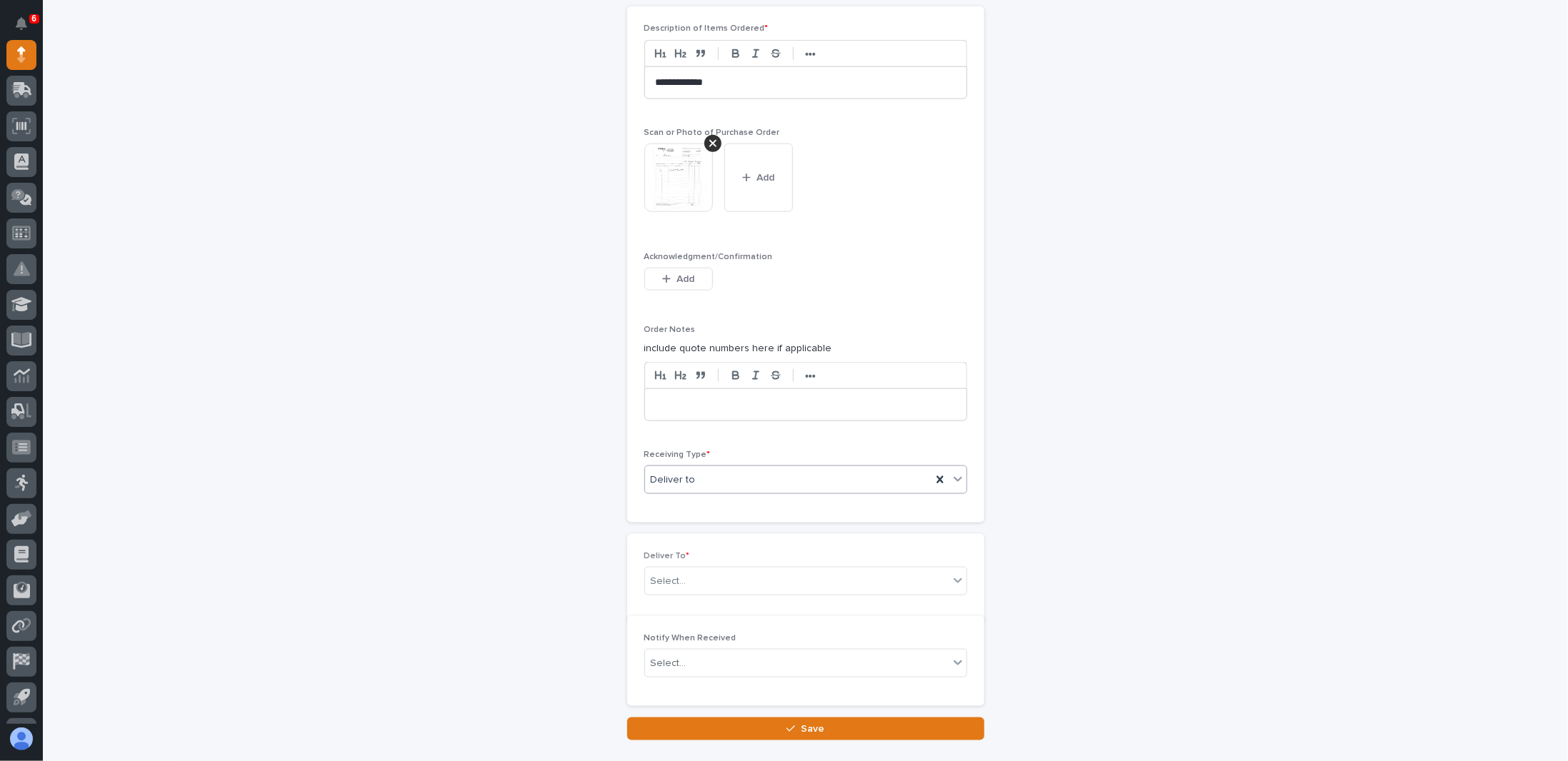
scroll to position [1161, 0]
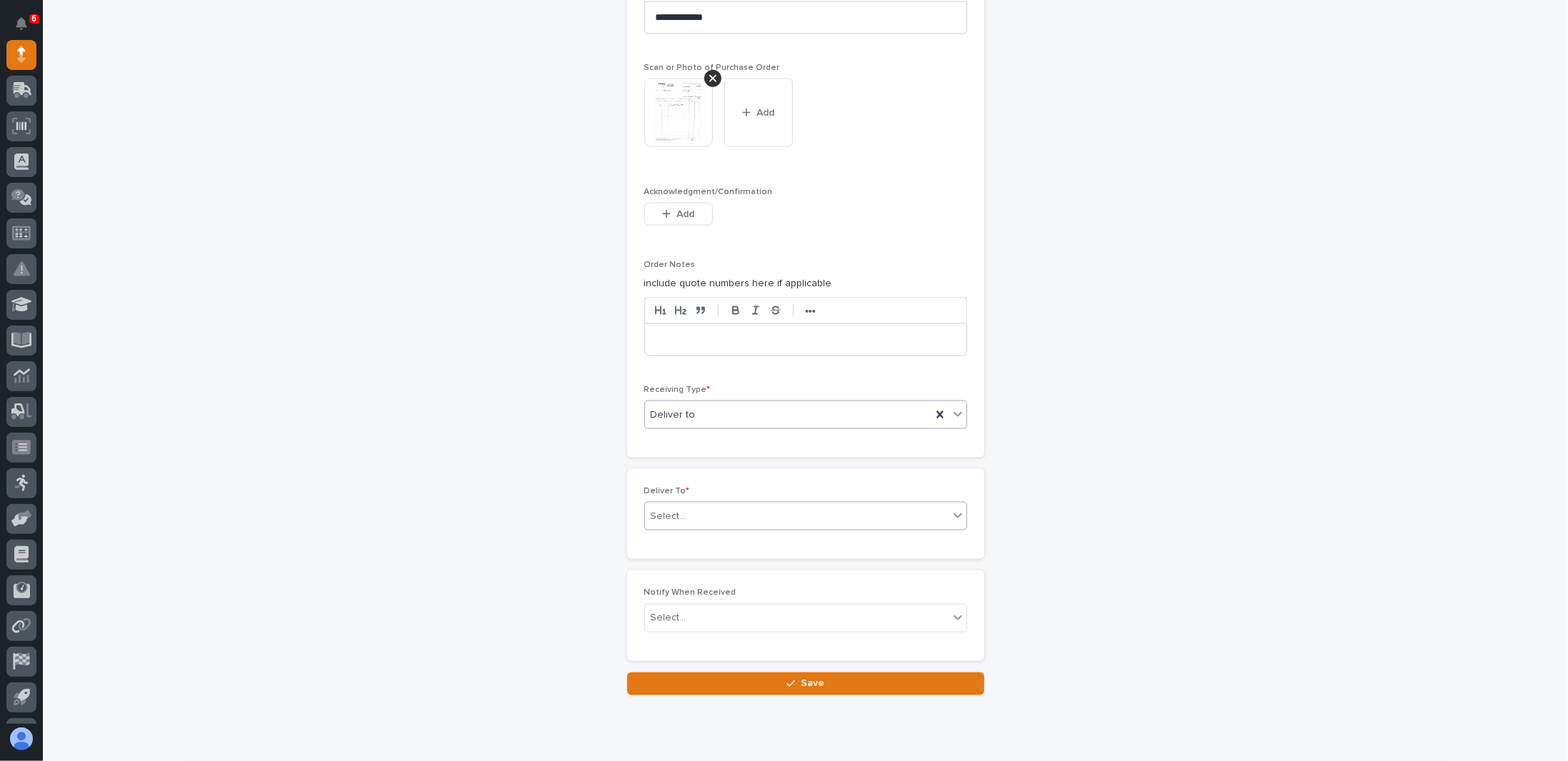
click at [729, 505] on div "Select..." at bounding box center [797, 516] width 304 height 23
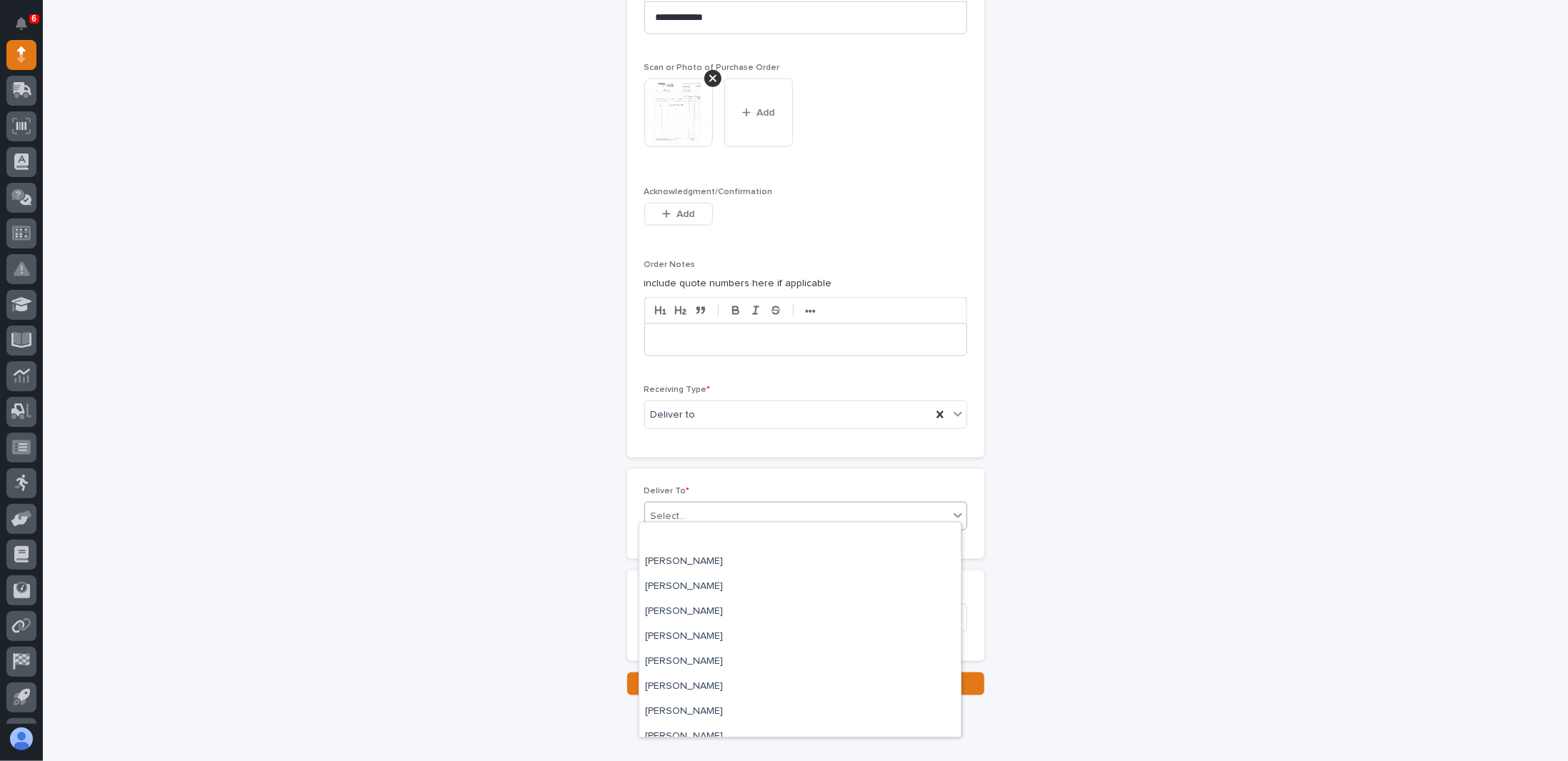
scroll to position [285, 0]
type input "**"
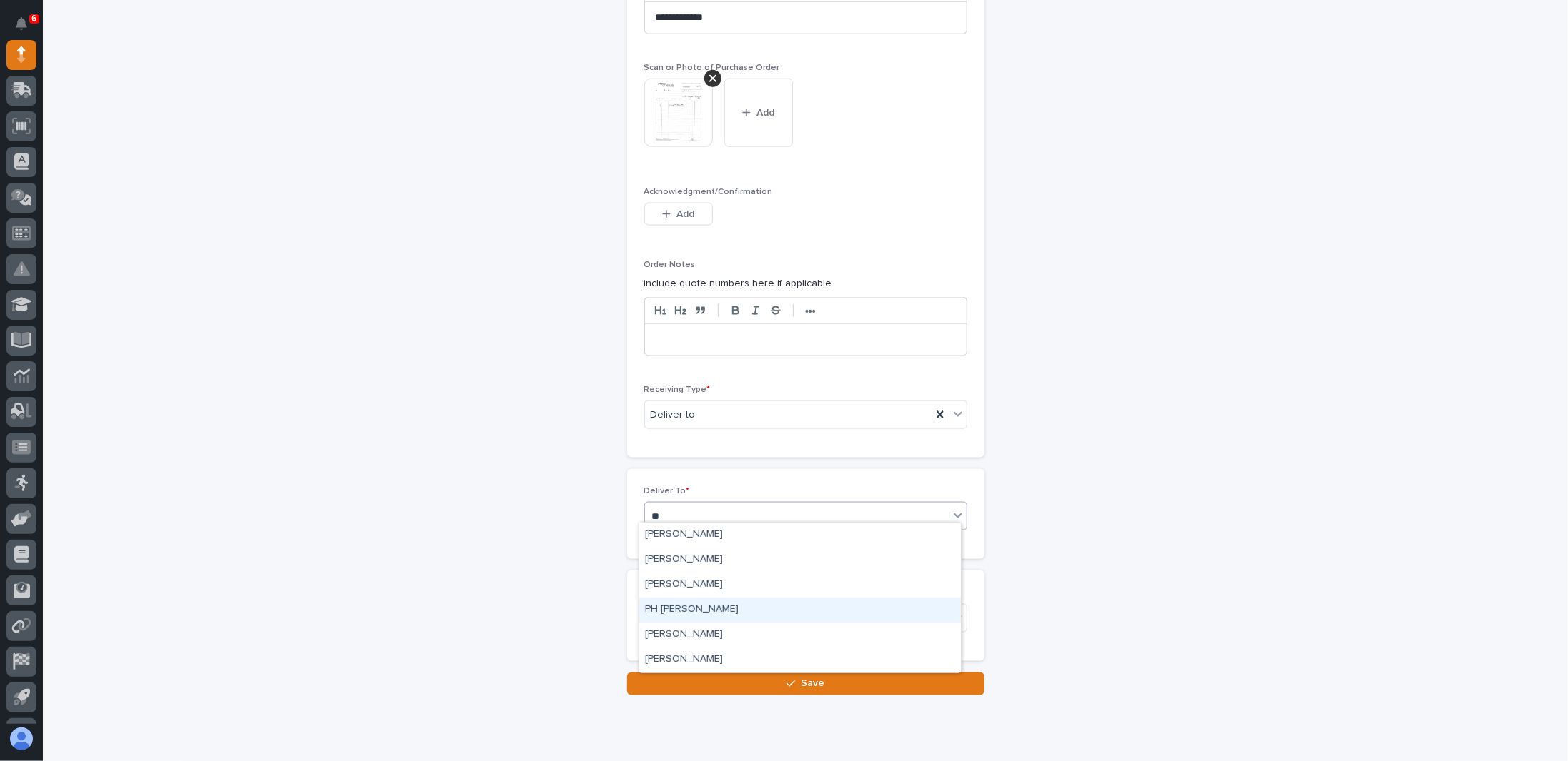
click at [673, 608] on div "PH [PERSON_NAME]" at bounding box center [800, 610] width 322 height 25
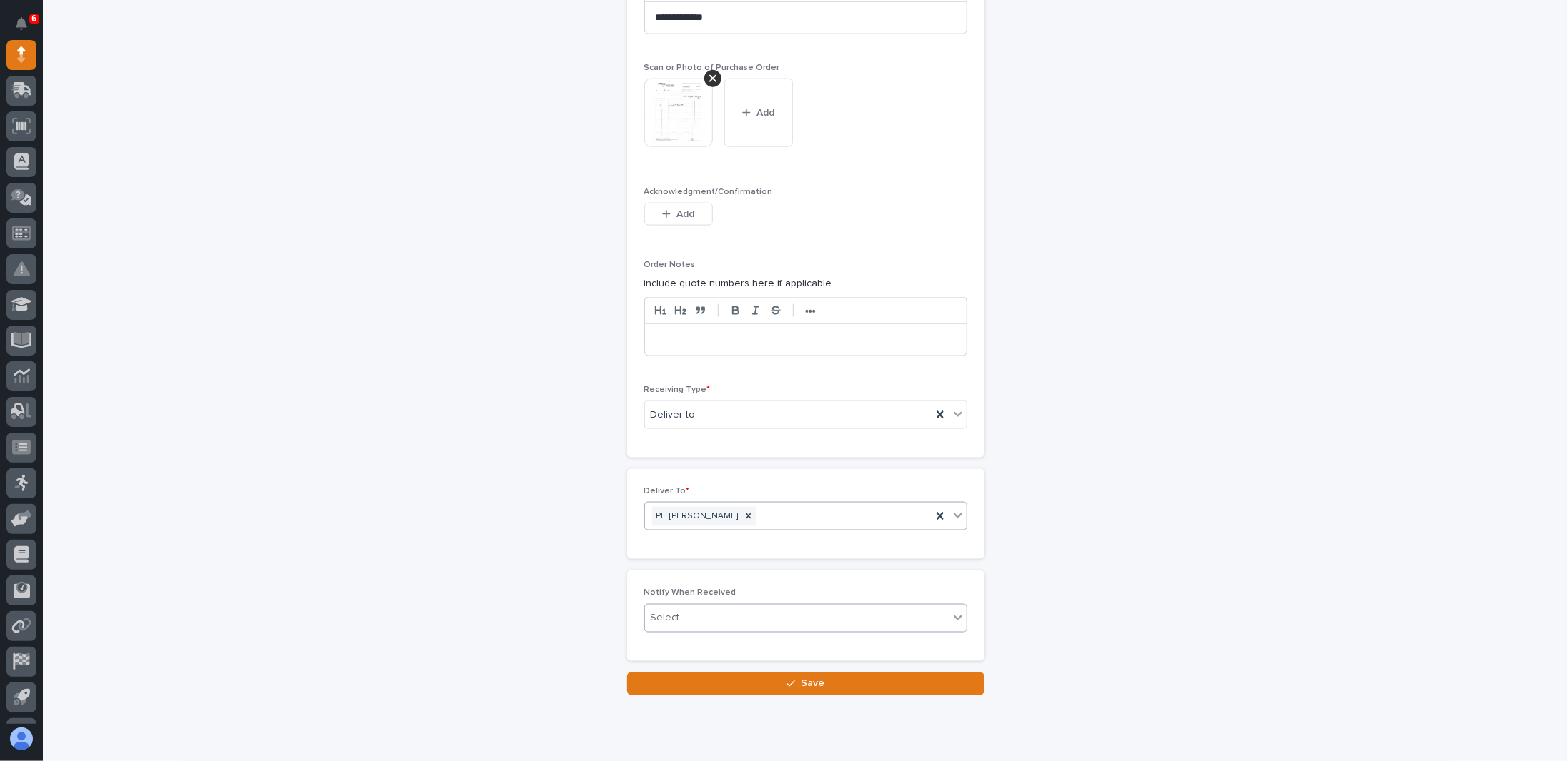
click at [673, 611] on div "Select..." at bounding box center [668, 618] width 35 height 15
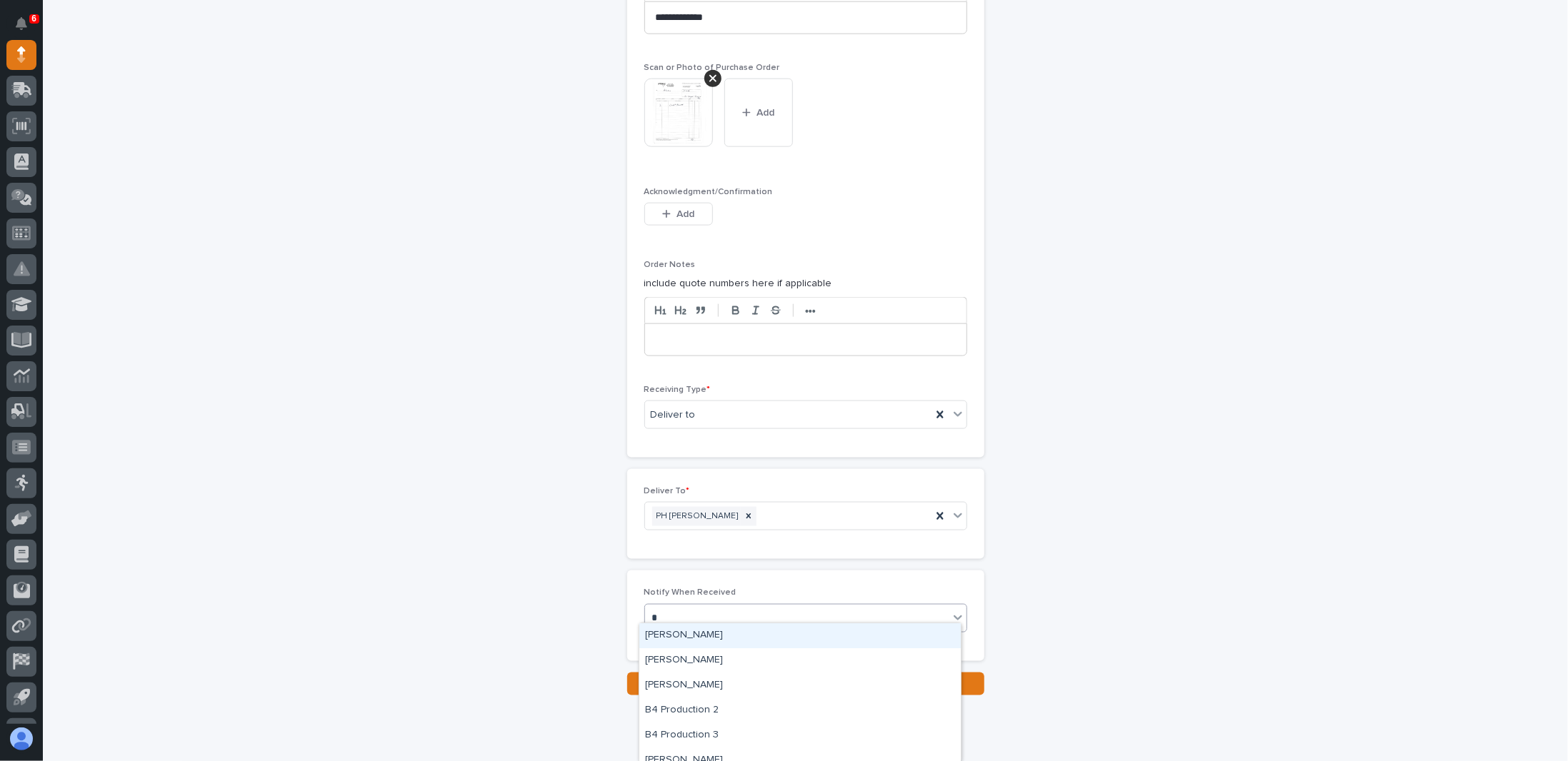
type input "**"
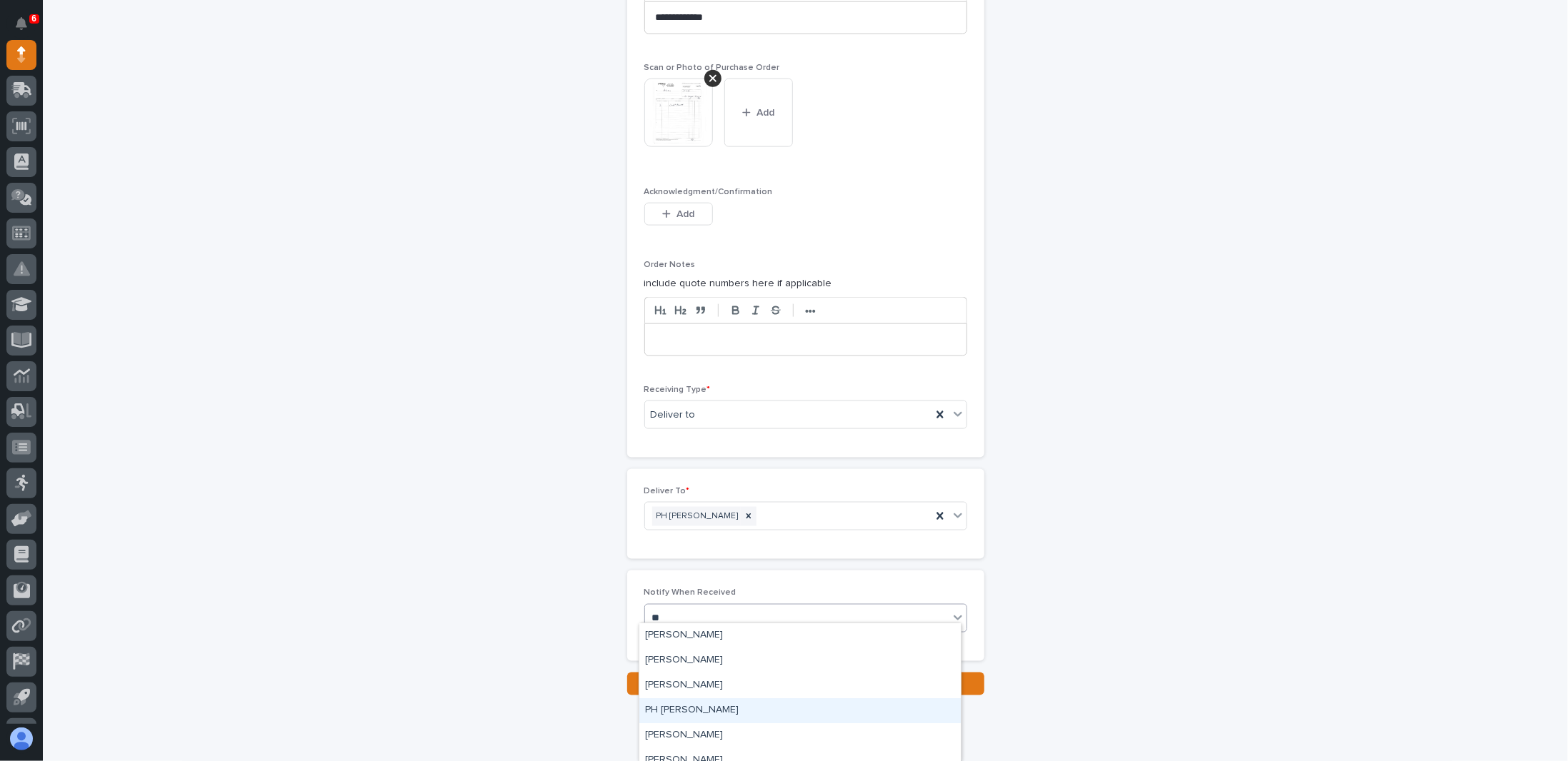
click at [686, 710] on div "PH [PERSON_NAME]" at bounding box center [800, 710] width 322 height 25
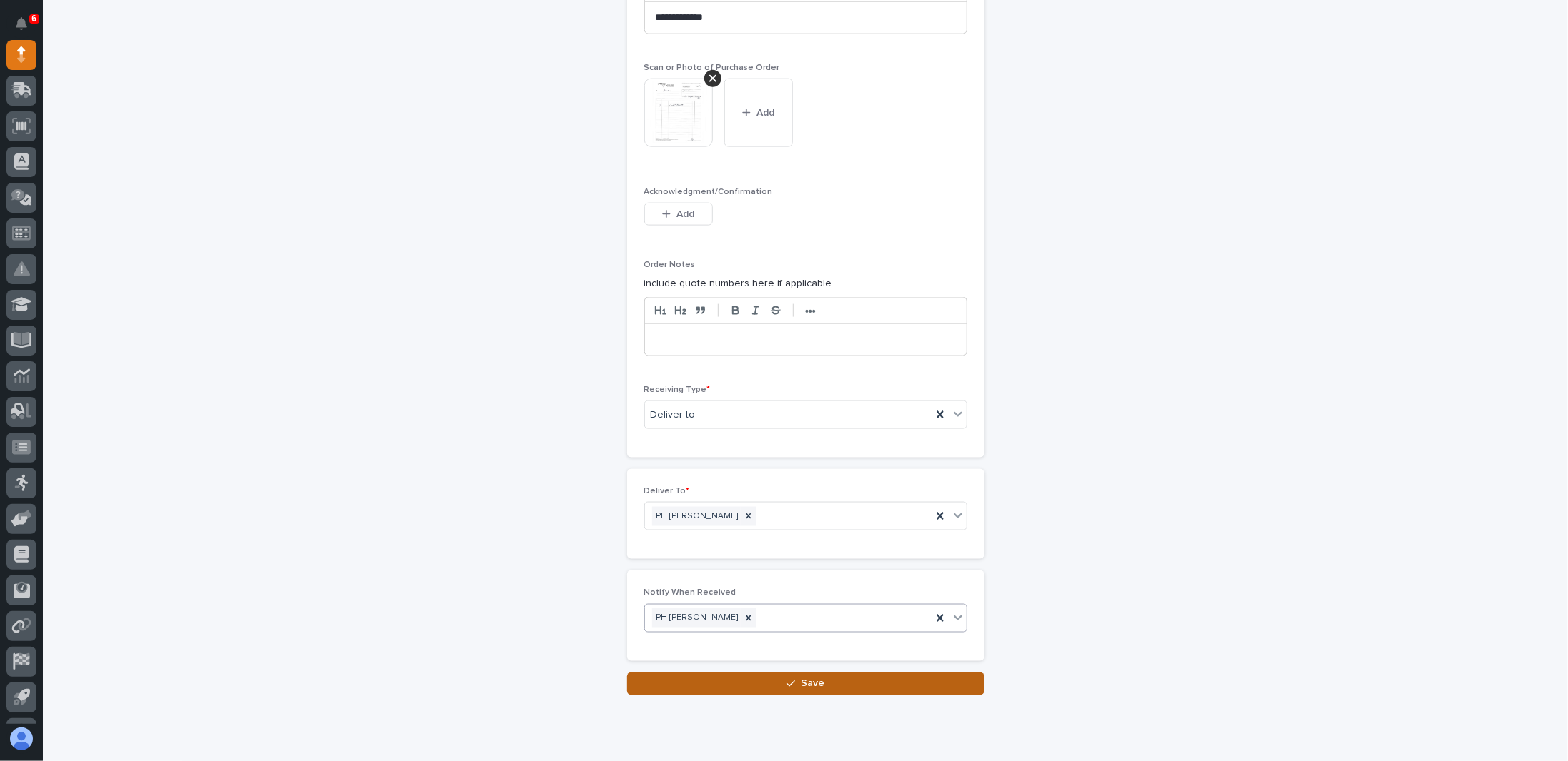
click at [716, 674] on button "Save" at bounding box center [806, 684] width 357 height 23
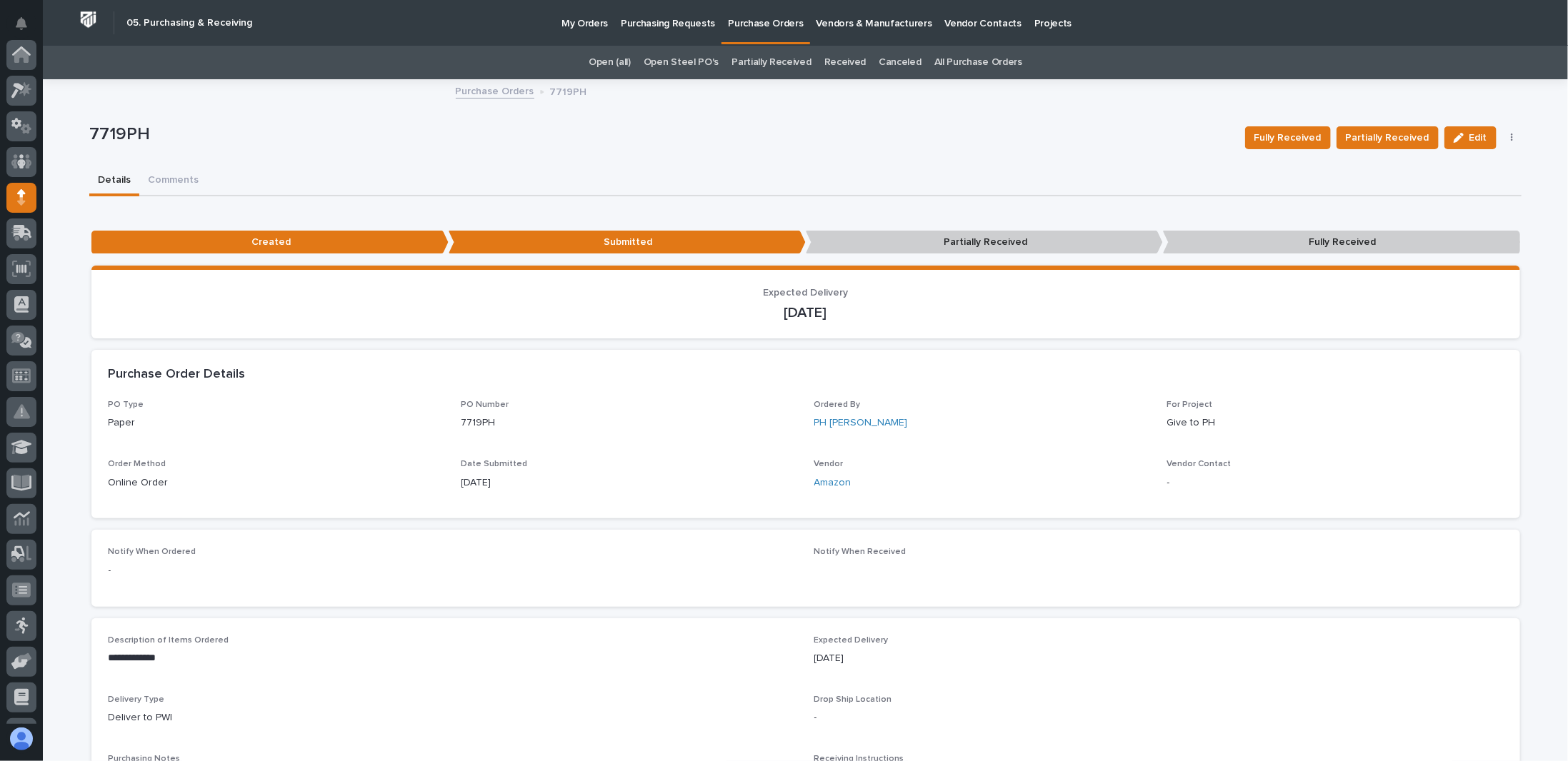
scroll to position [143, 0]
